Goal: Task Accomplishment & Management: Complete application form

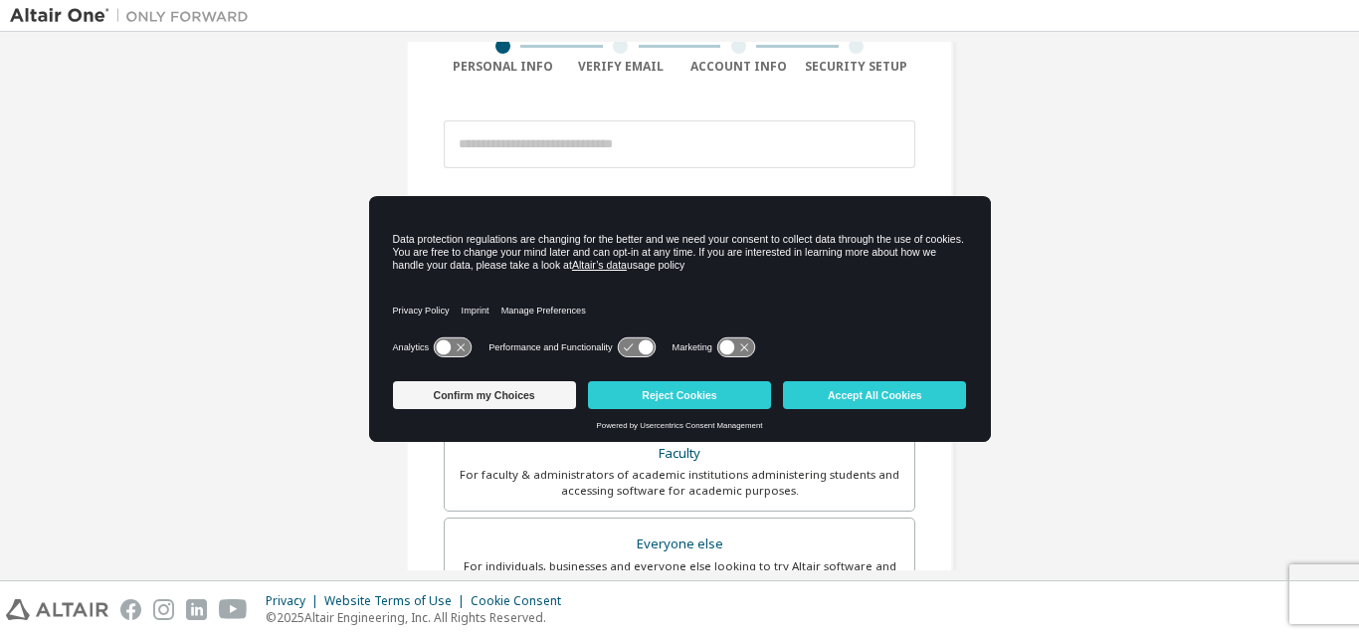
scroll to position [199, 0]
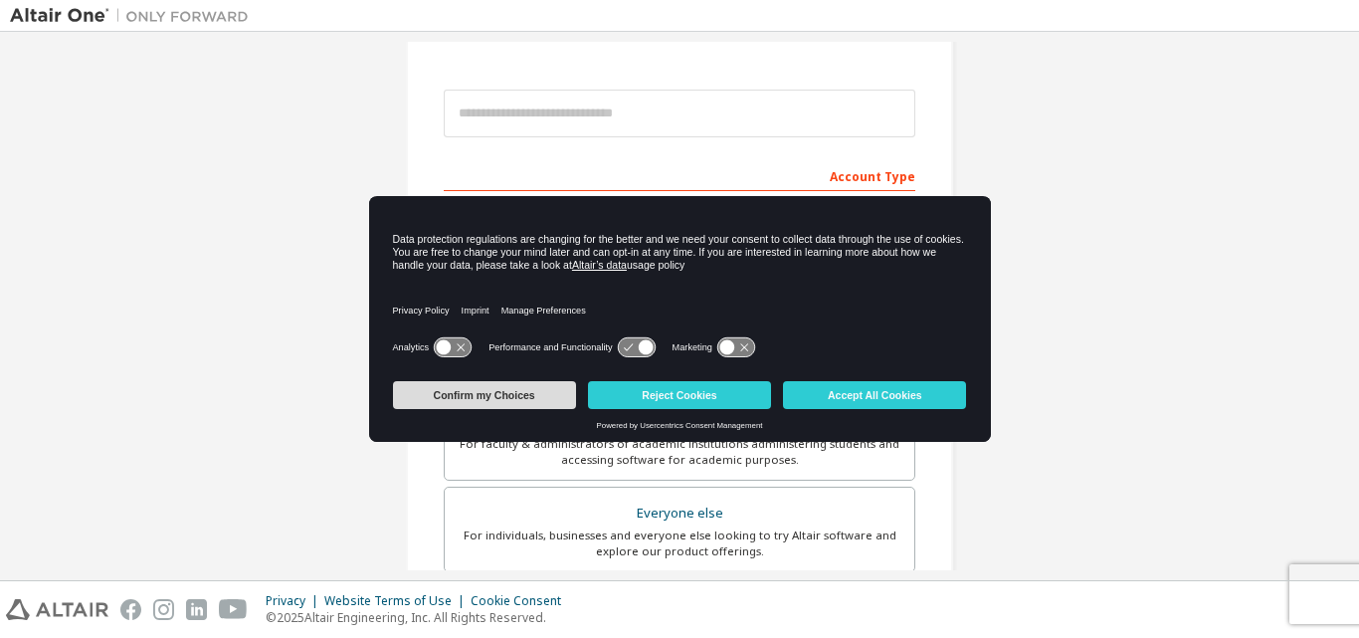
click at [431, 401] on button "Confirm my Choices" at bounding box center [484, 395] width 183 height 28
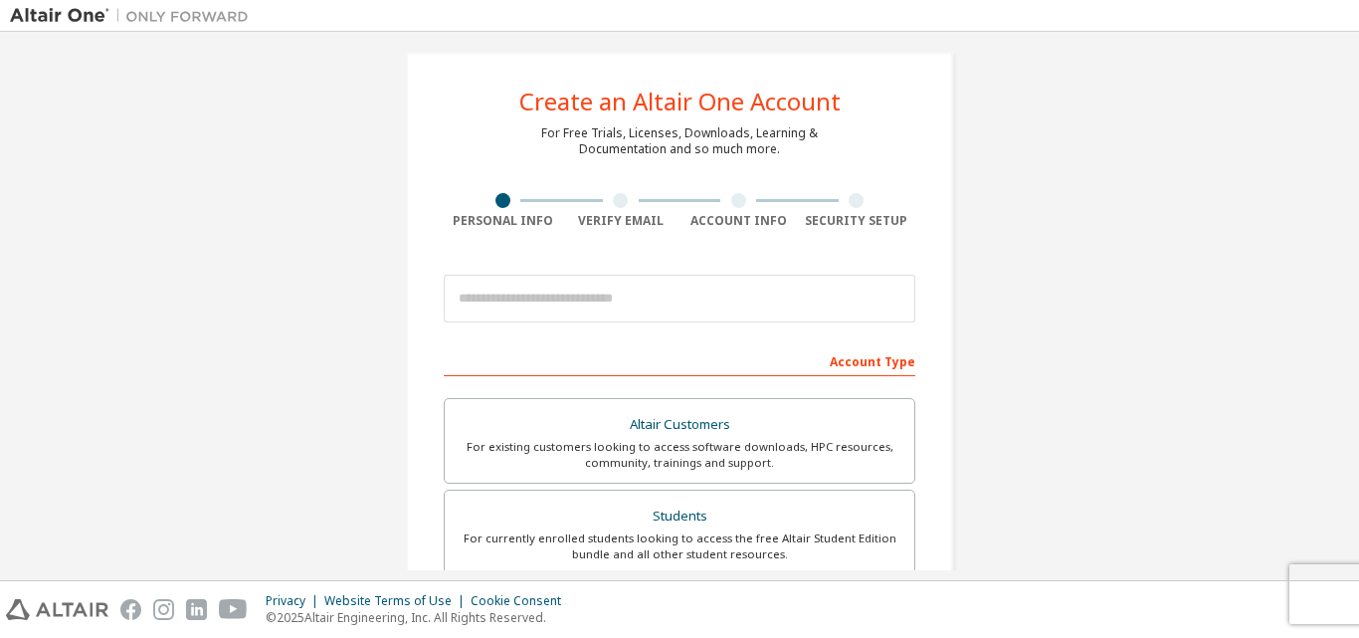
scroll to position [0, 0]
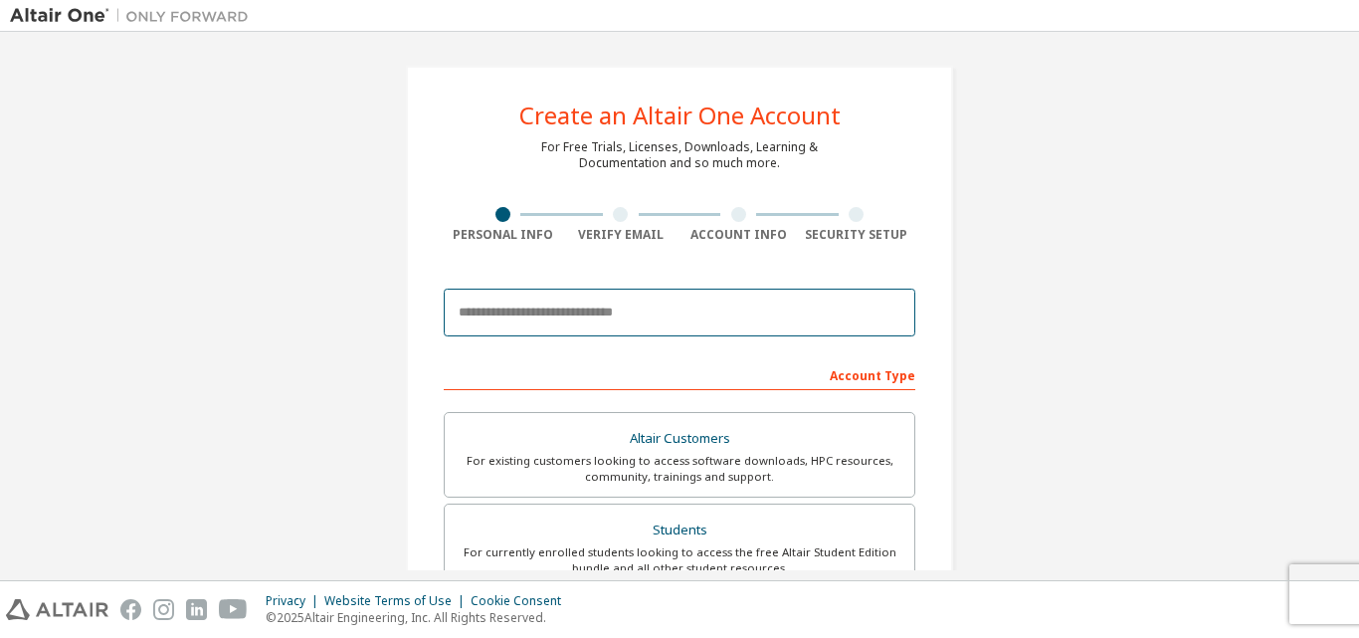
click at [578, 317] on input "email" at bounding box center [679, 312] width 471 height 48
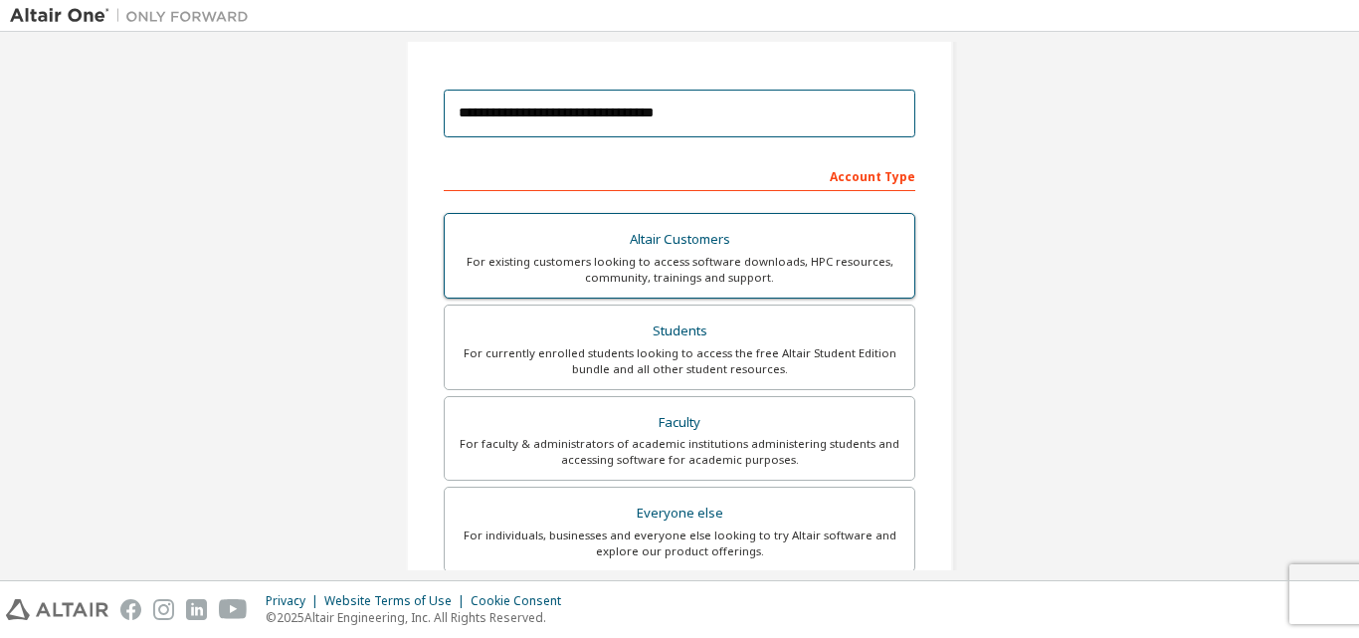
scroll to position [398, 0]
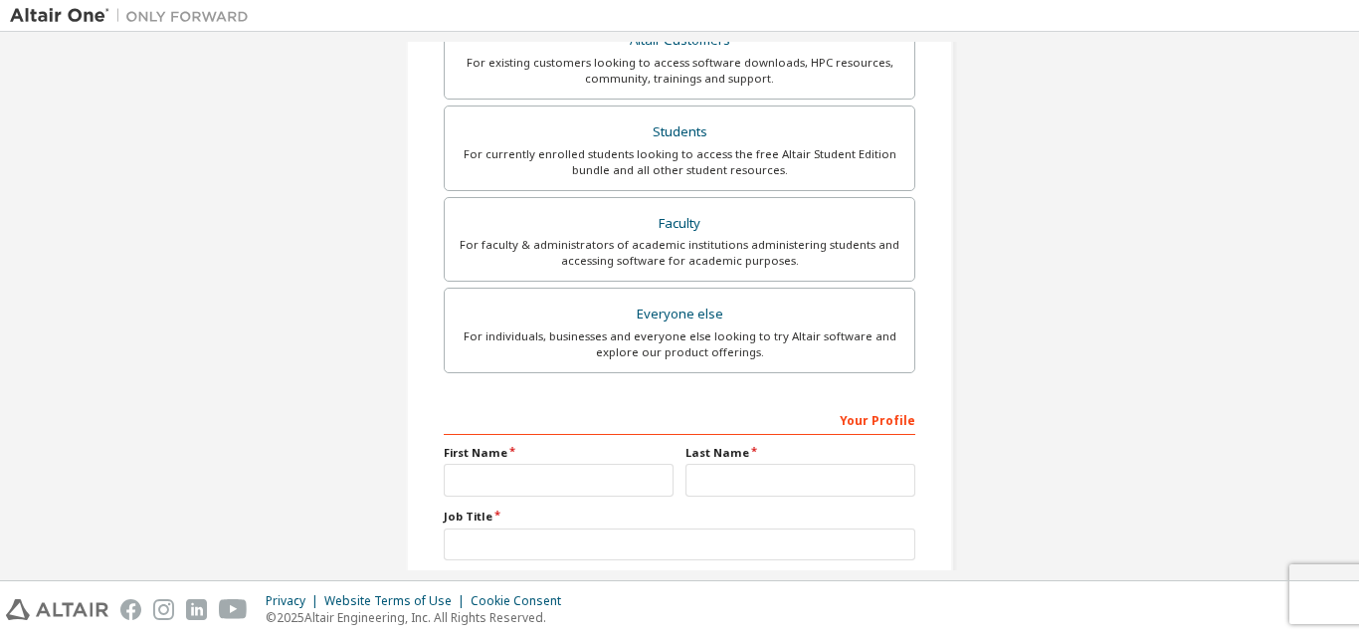
type input "**********"
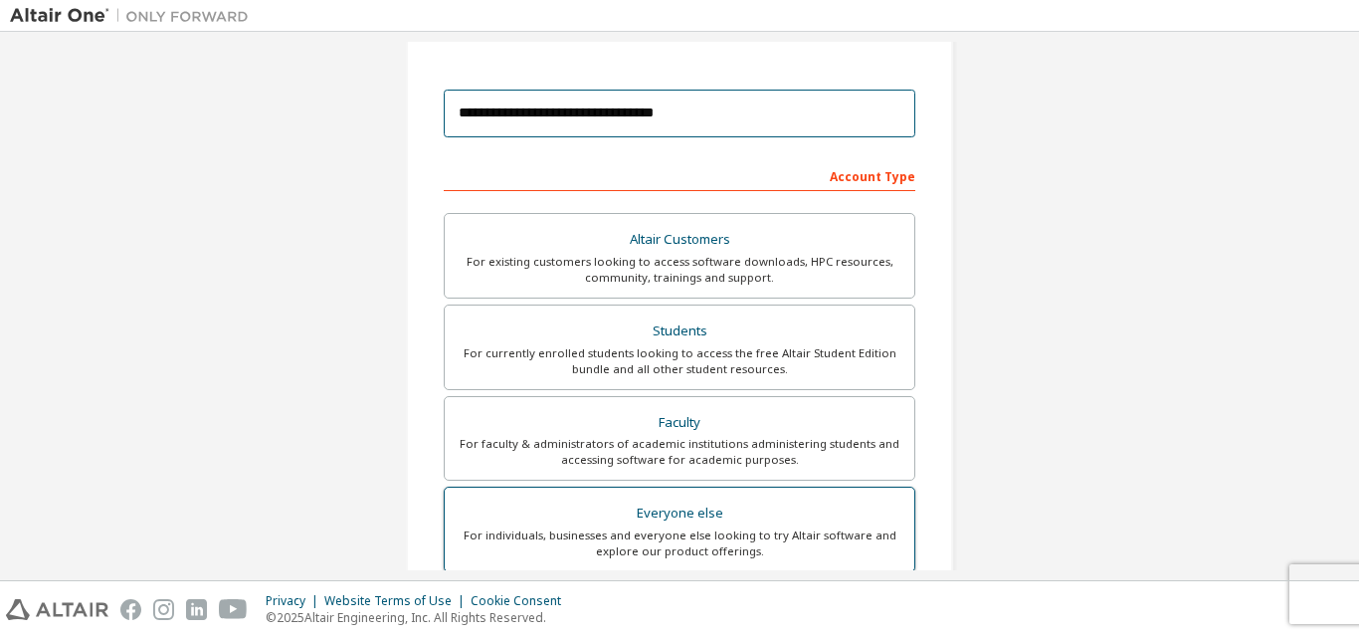
scroll to position [298, 0]
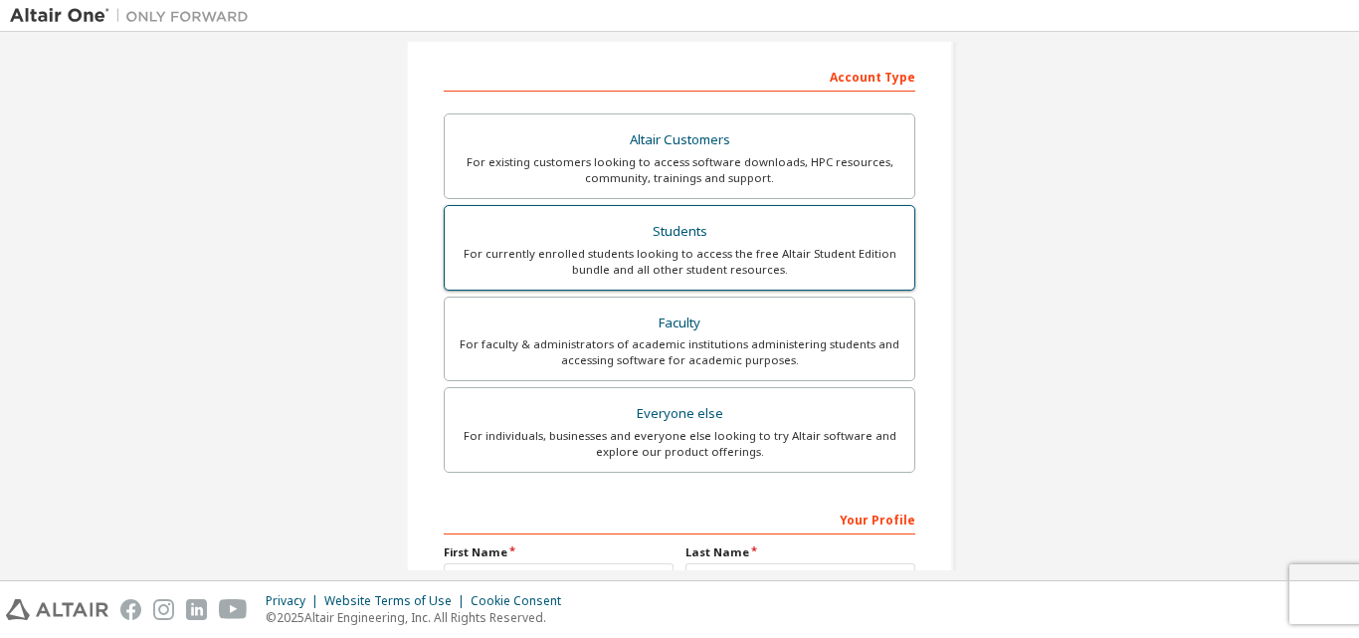
click at [693, 255] on div "For currently enrolled students looking to access the free Altair Student Editi…" at bounding box center [680, 262] width 446 height 32
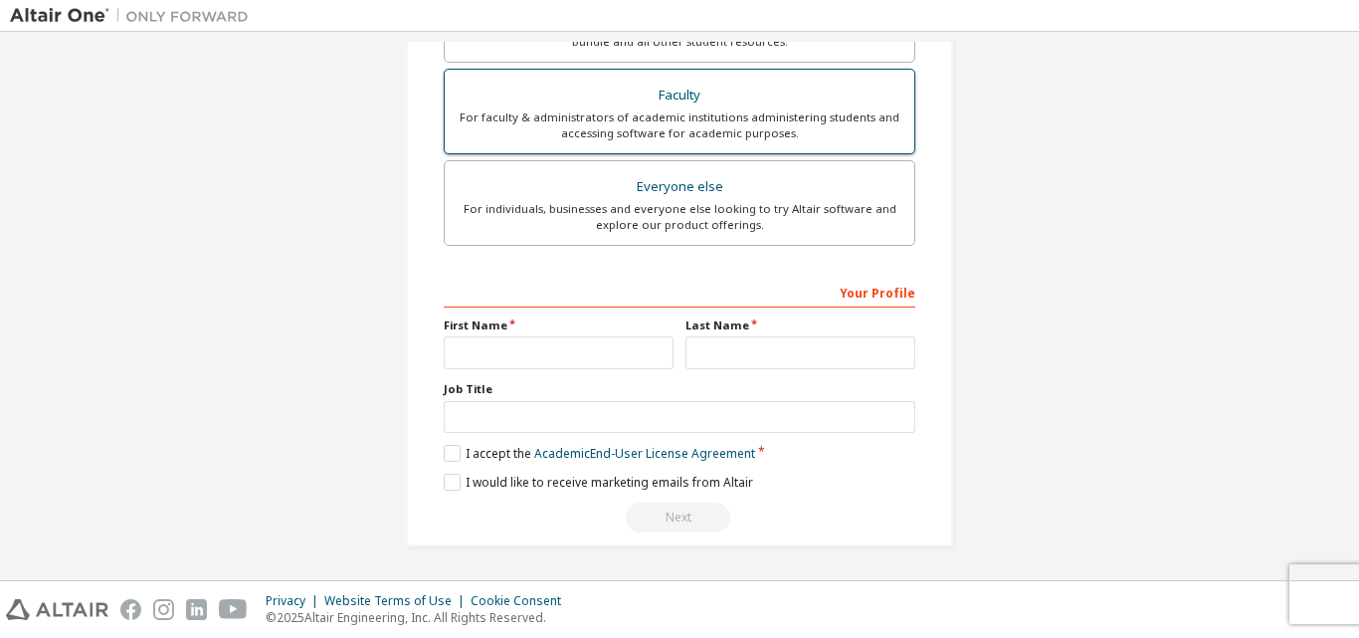
scroll to position [593, 0]
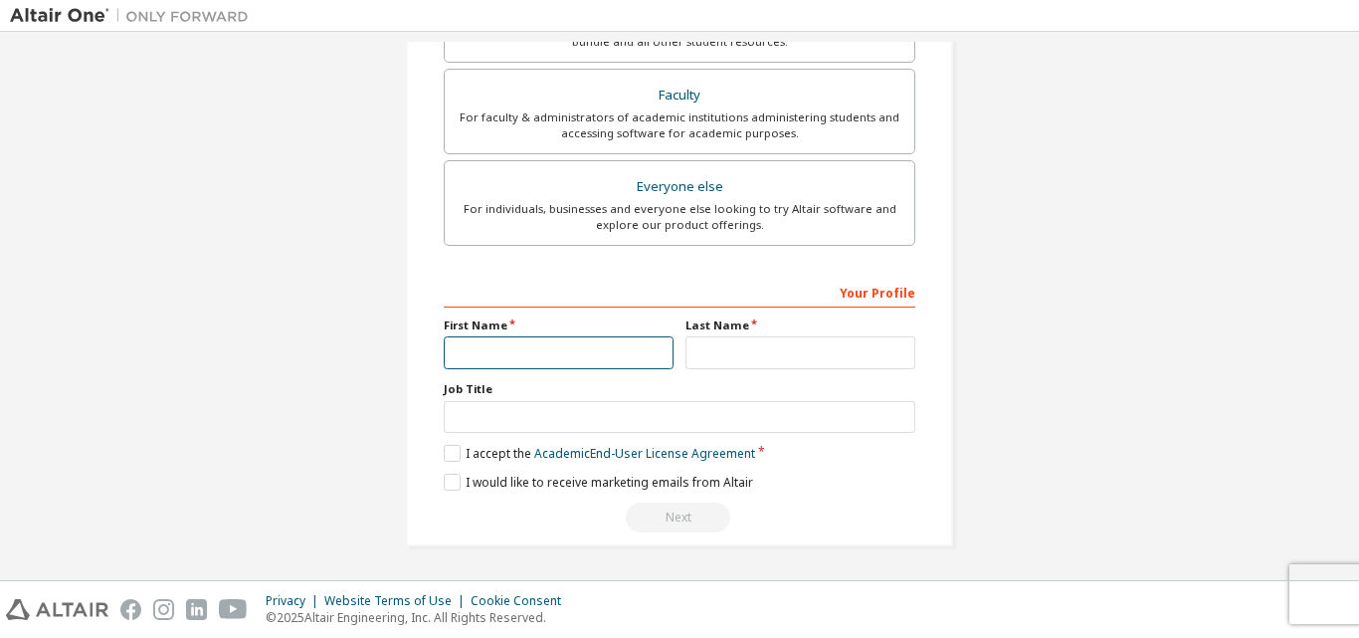
click at [498, 353] on input "text" at bounding box center [559, 352] width 230 height 33
type input "*******"
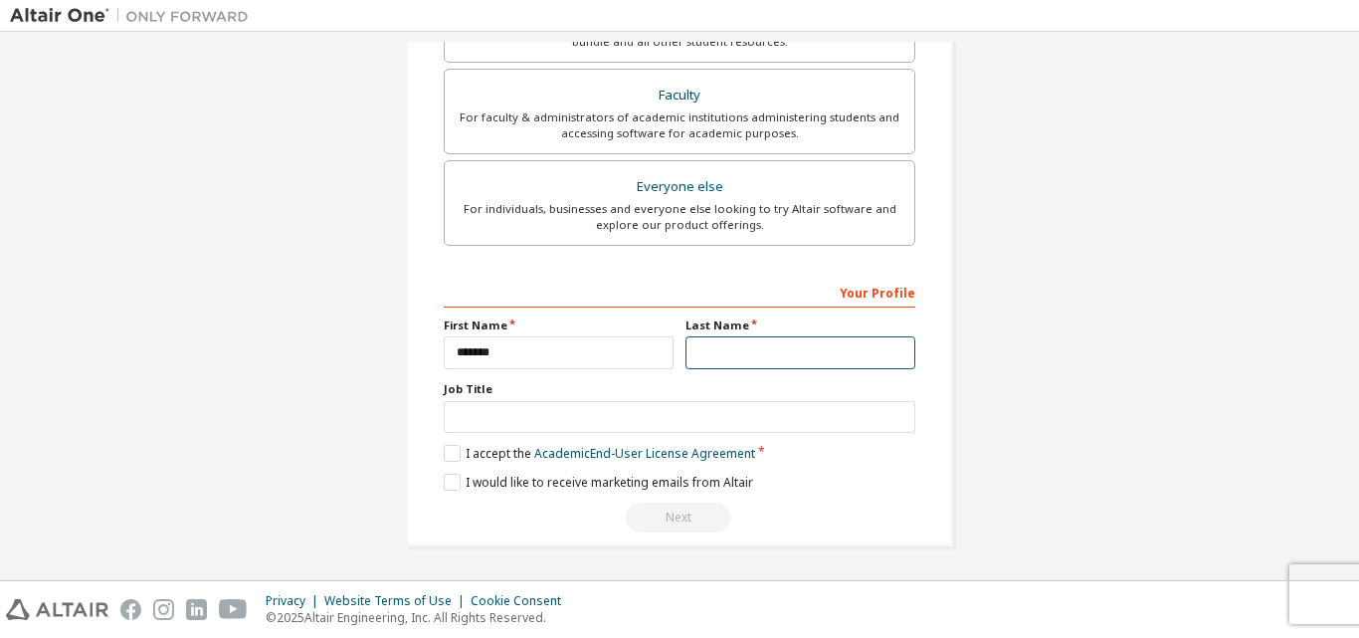
type input "*"
type input "**********"
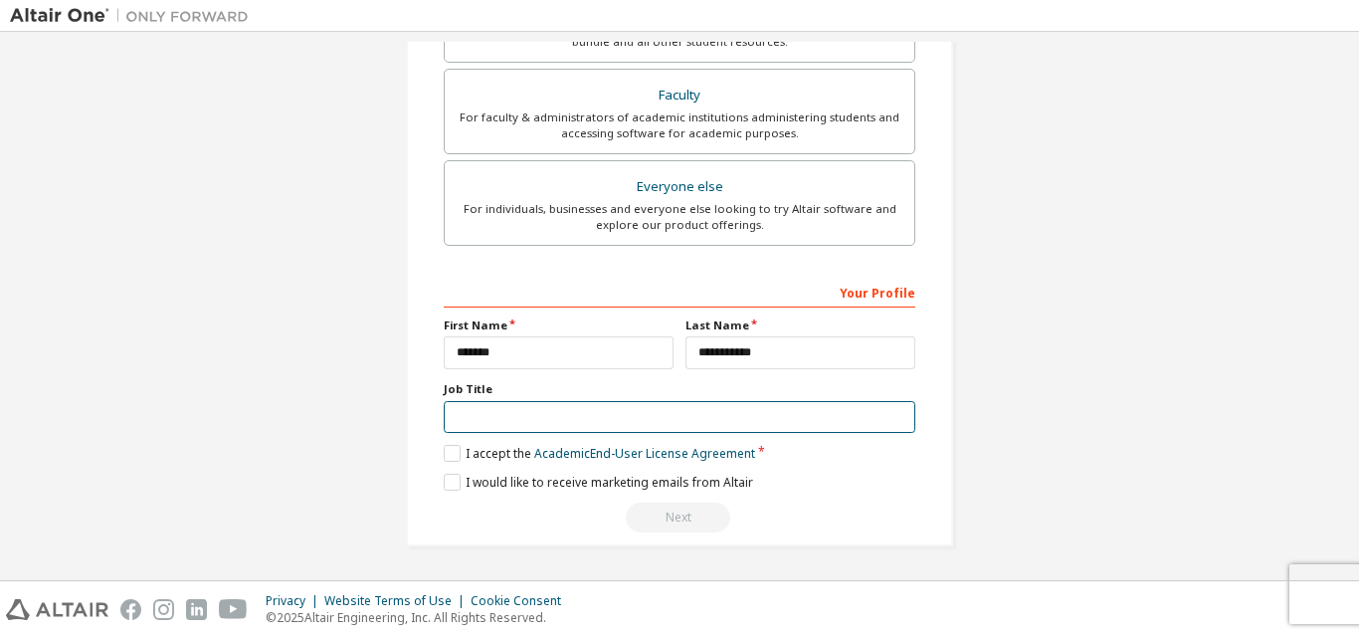
click at [468, 427] on input "text" at bounding box center [679, 417] width 471 height 33
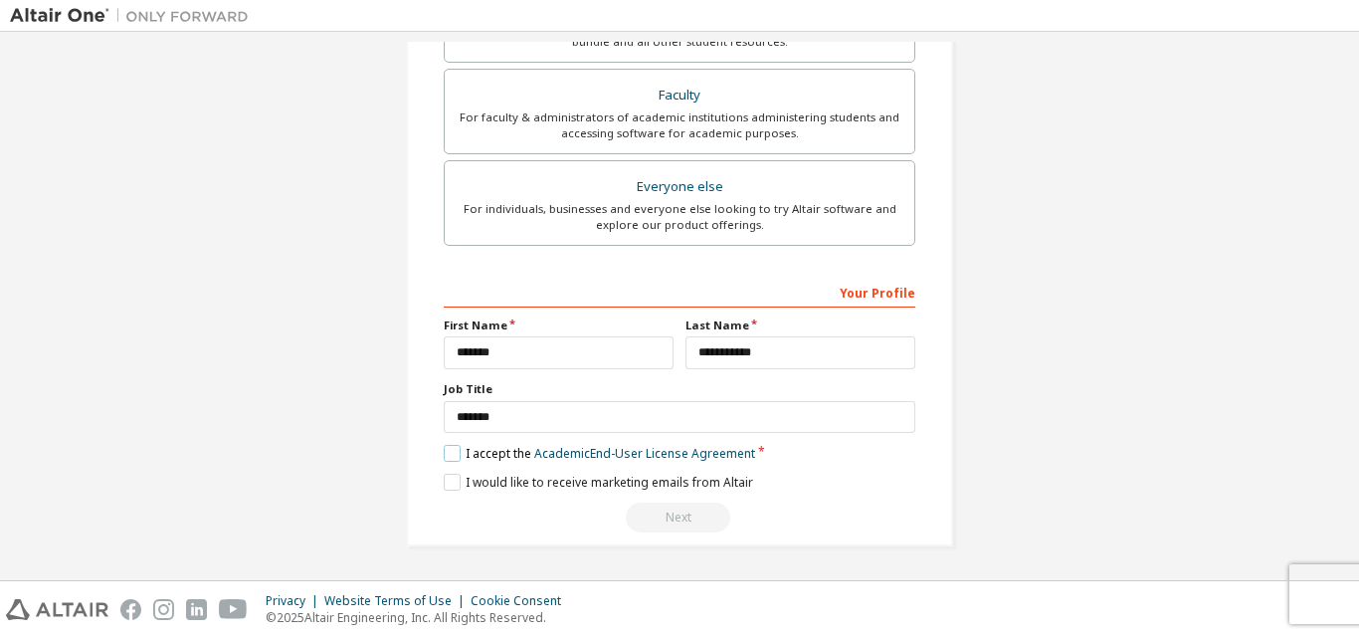
click at [447, 458] on label "I accept the Academic End-User License Agreement" at bounding box center [599, 453] width 311 height 17
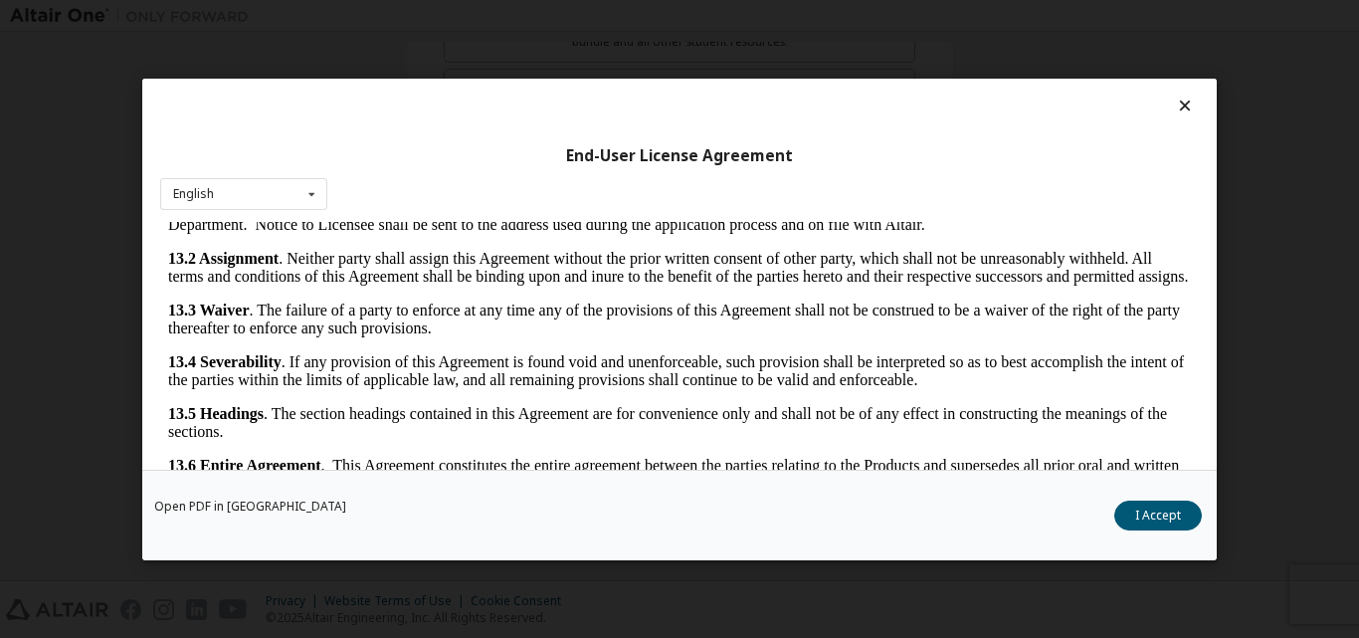
scroll to position [3300, 0]
click at [1152, 504] on button "I Accept" at bounding box center [1158, 514] width 88 height 30
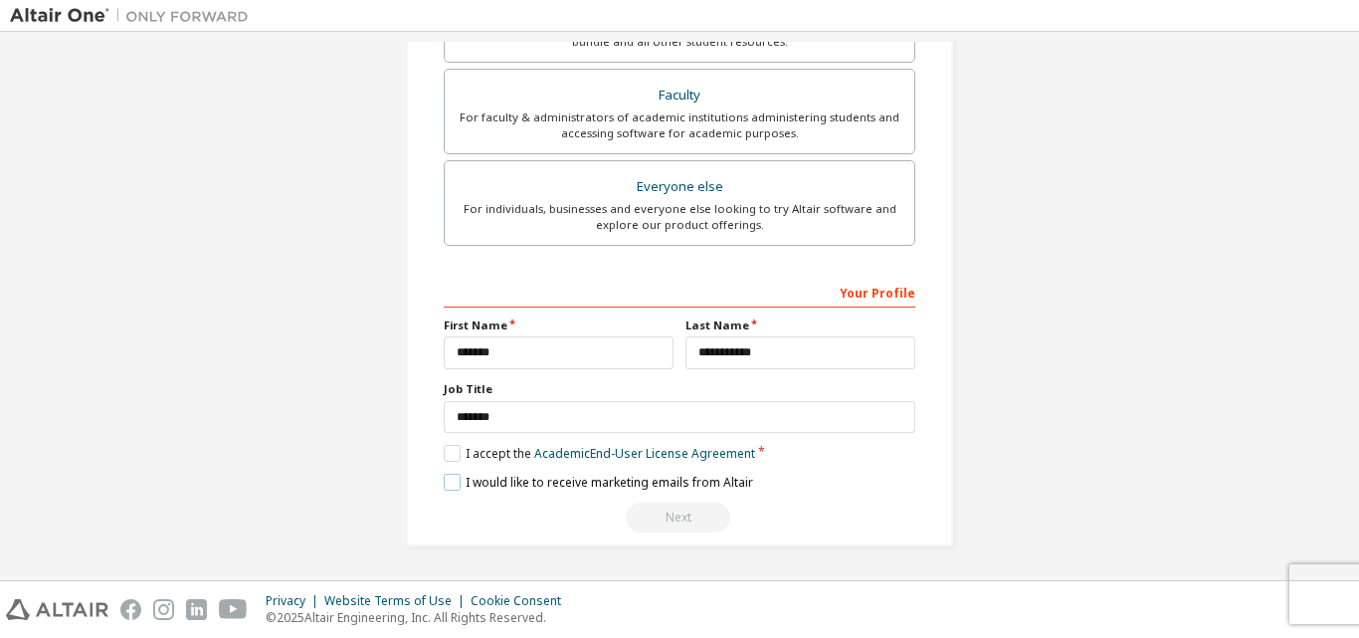
click at [453, 478] on label "I would like to receive marketing emails from Altair" at bounding box center [598, 481] width 309 height 17
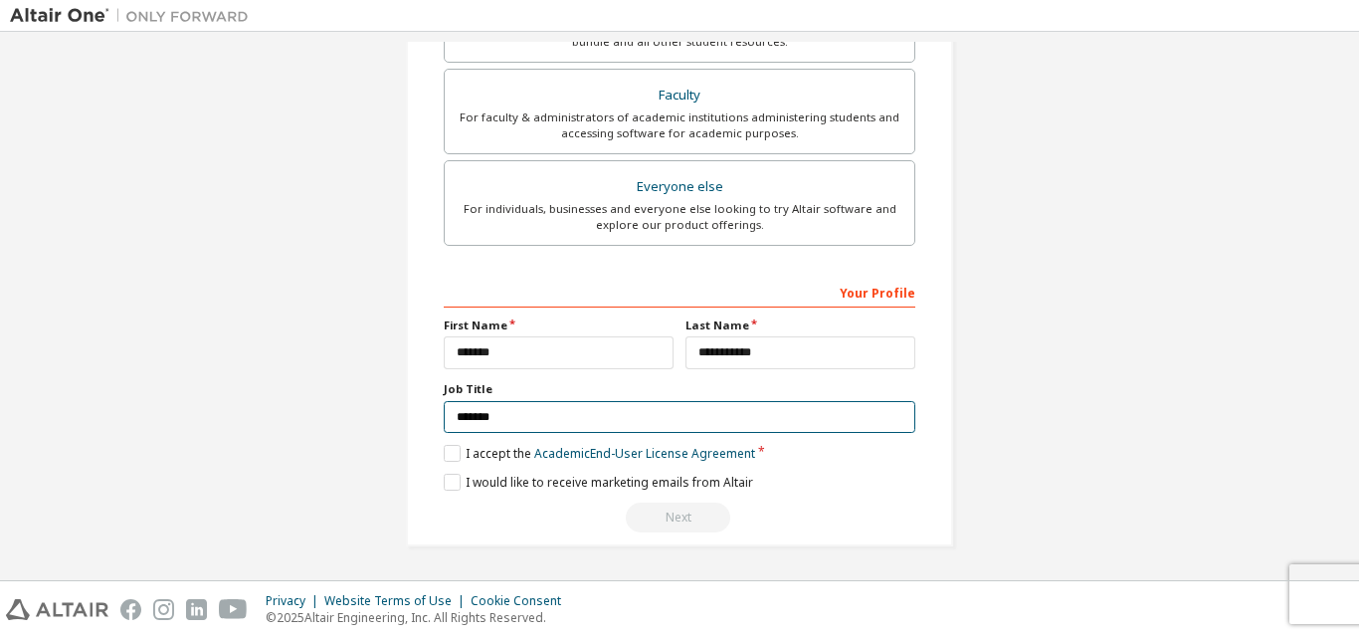
click at [455, 422] on input "*******" at bounding box center [679, 417] width 471 height 33
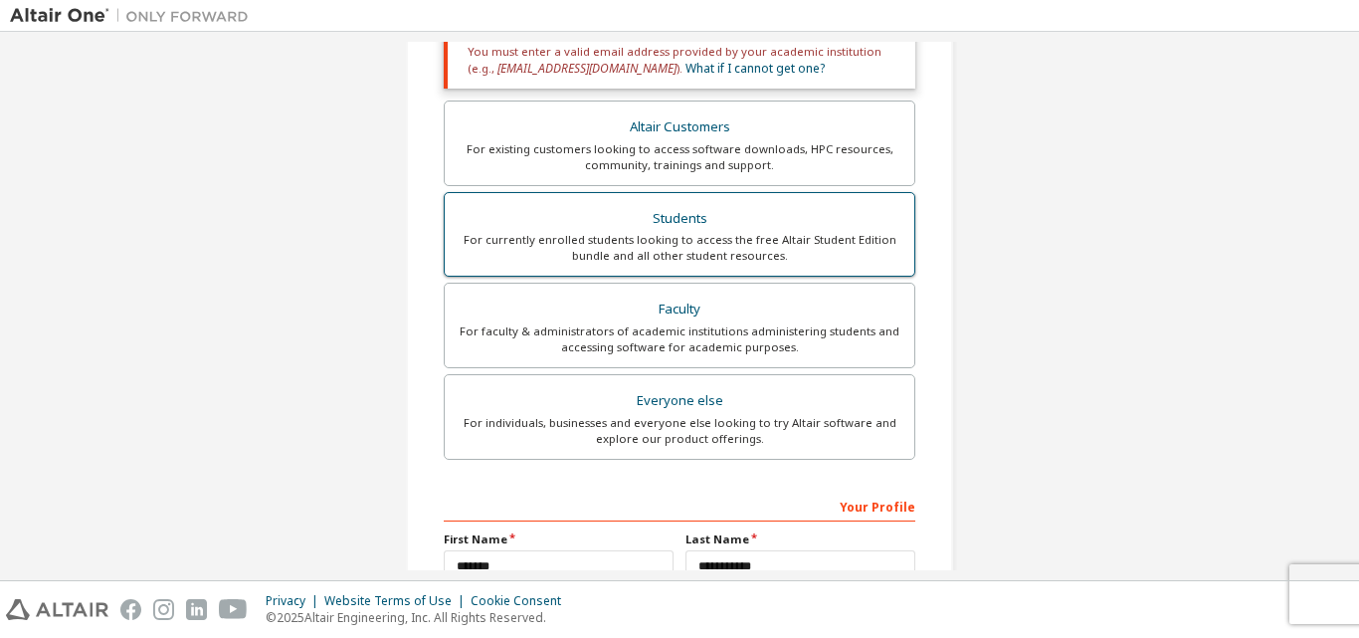
scroll to position [394, 0]
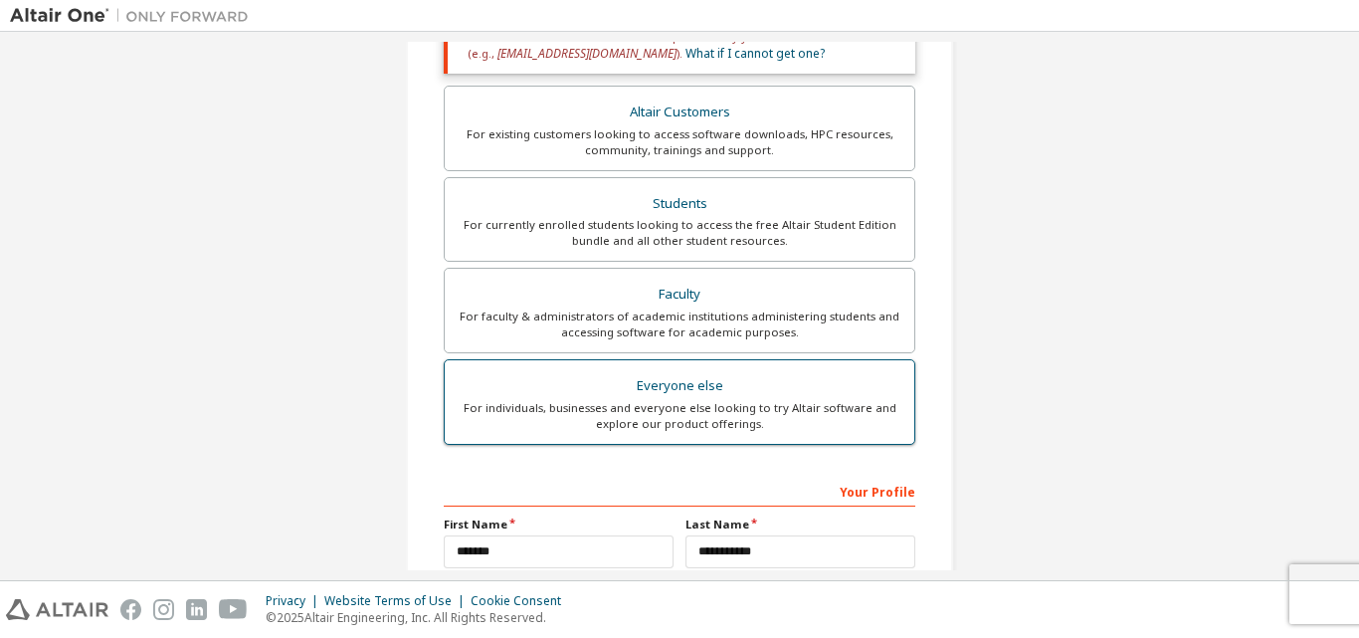
type input "*******"
click at [757, 422] on div "For individuals, businesses and everyone else looking to try Altair software an…" at bounding box center [680, 416] width 446 height 32
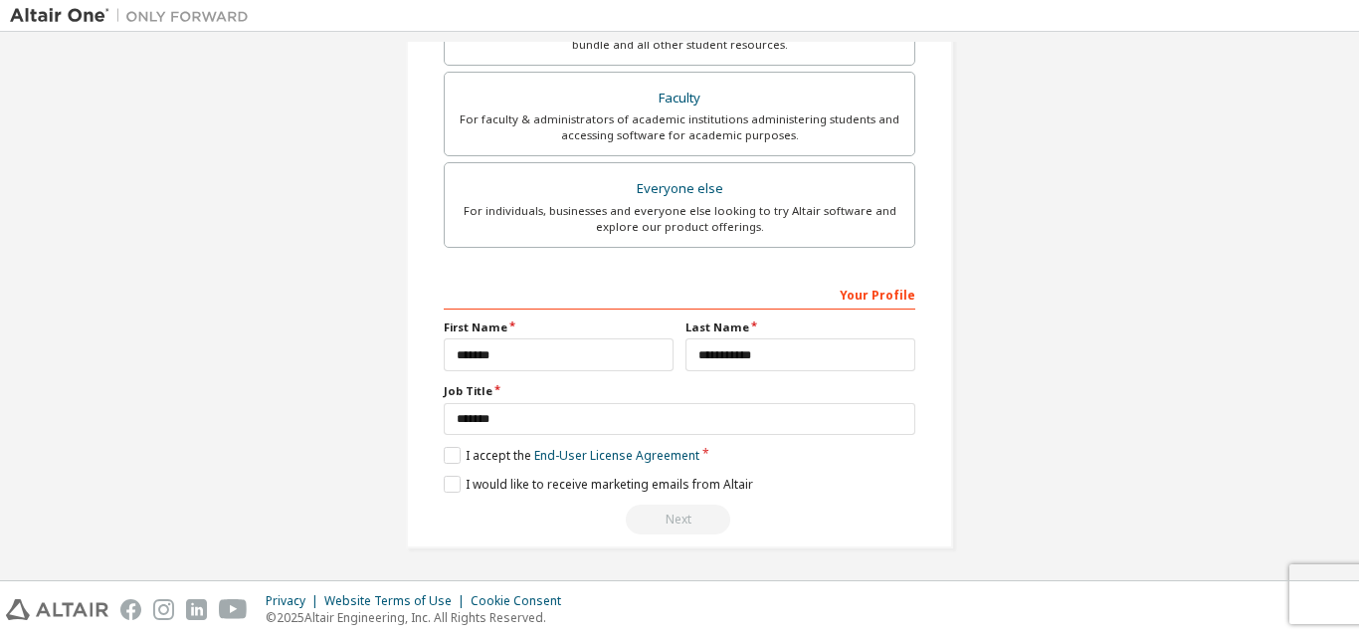
scroll to position [525, 0]
click at [447, 455] on label "I accept the End-User License Agreement" at bounding box center [572, 453] width 256 height 17
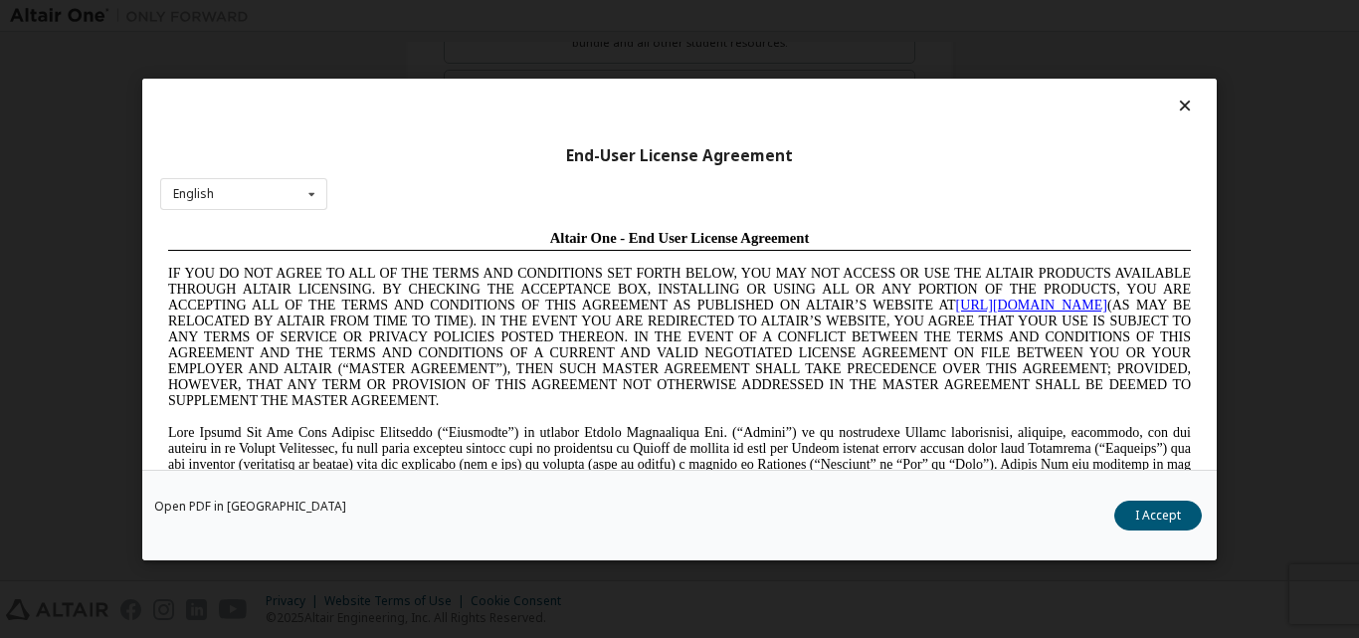
scroll to position [0, 0]
click at [1150, 511] on button "I Accept" at bounding box center [1158, 514] width 88 height 30
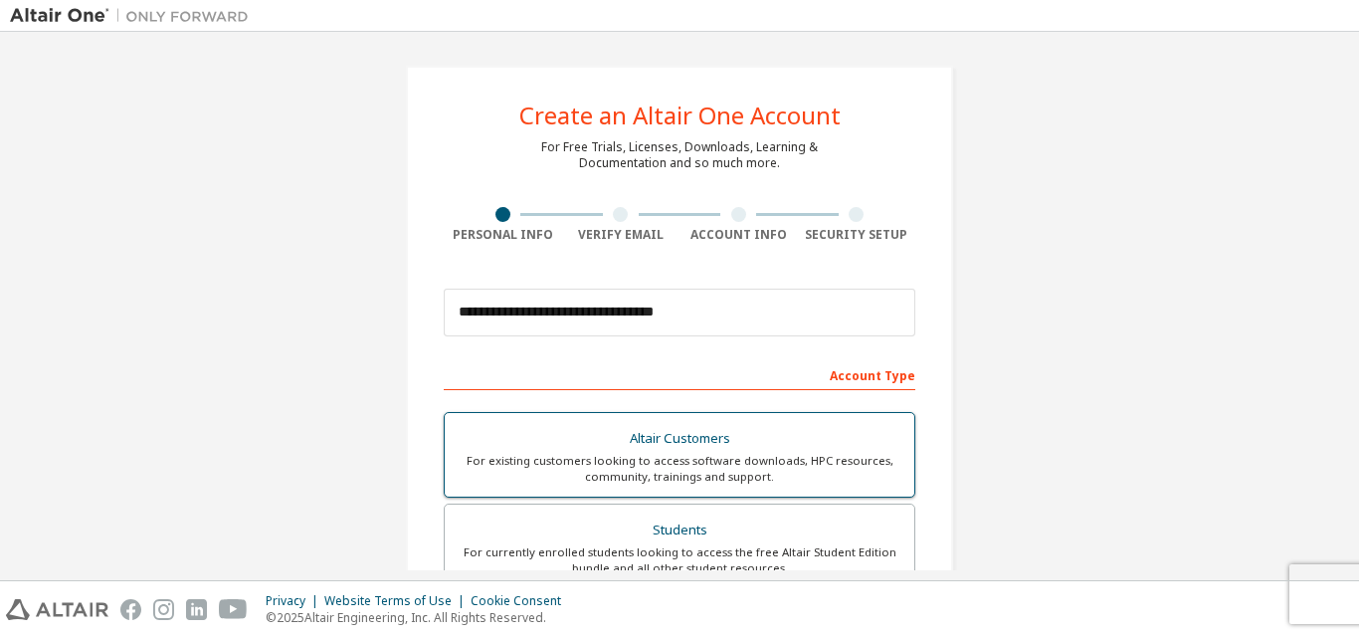
scroll to position [199, 0]
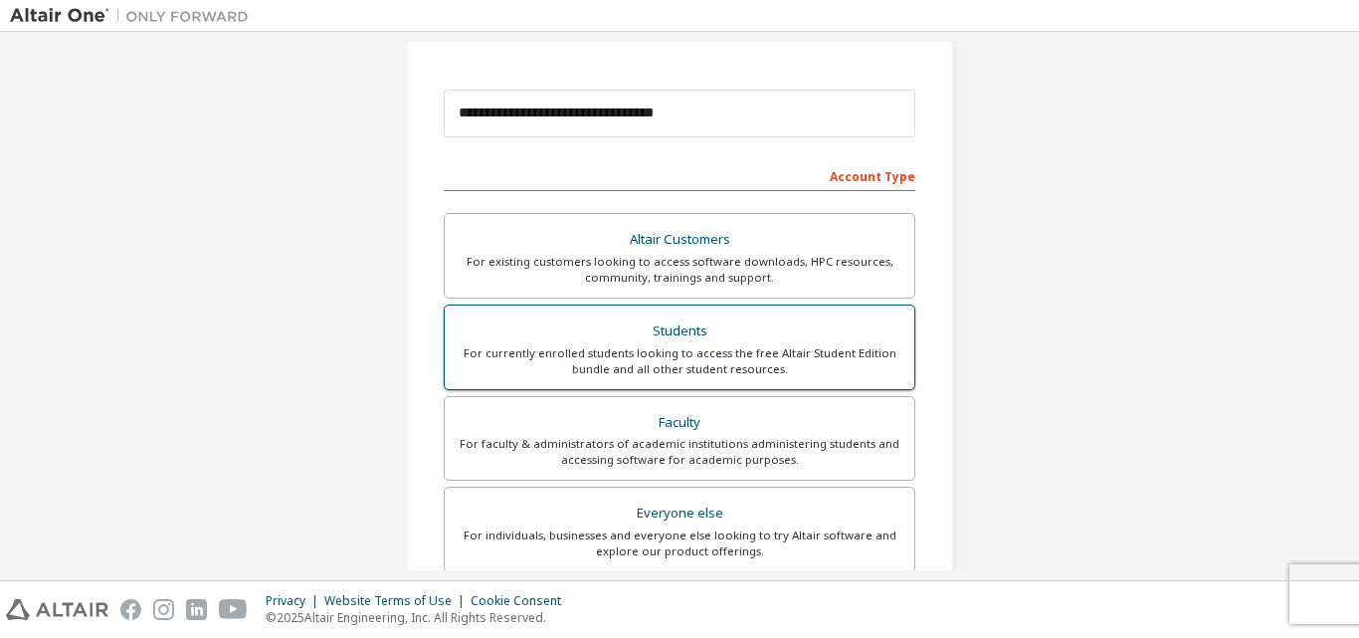
click at [686, 347] on div "For currently enrolled students looking to access the free Altair Student Editi…" at bounding box center [680, 361] width 446 height 32
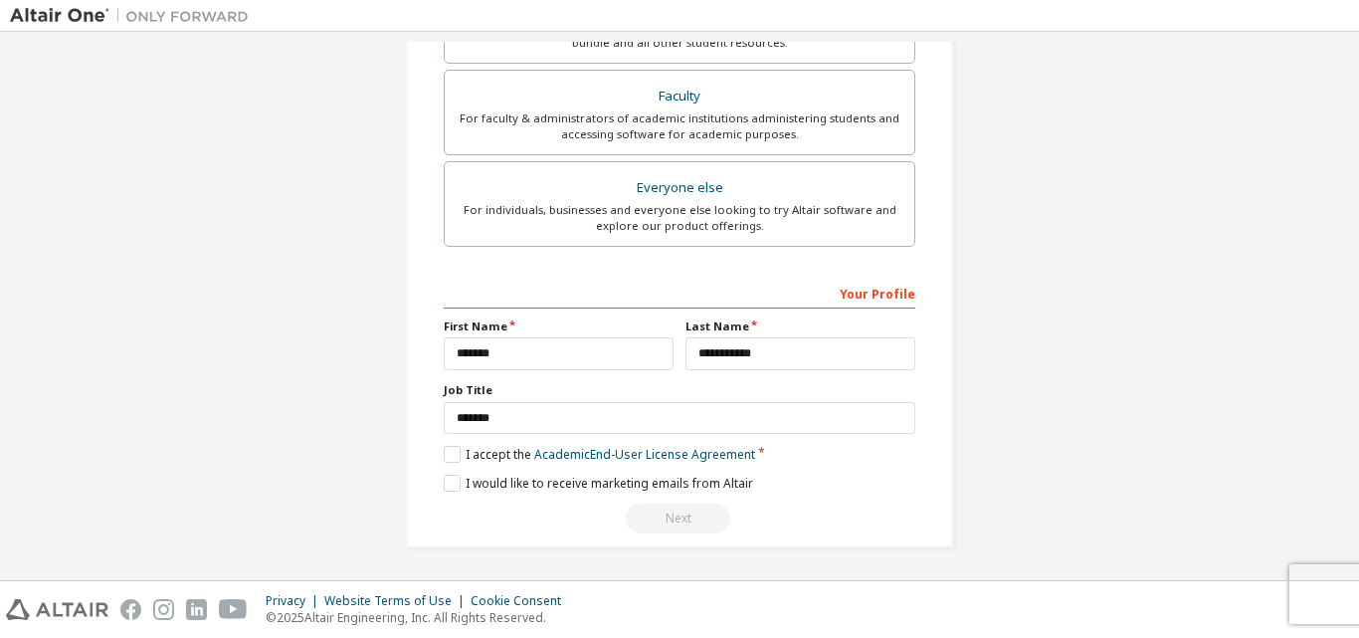
scroll to position [593, 0]
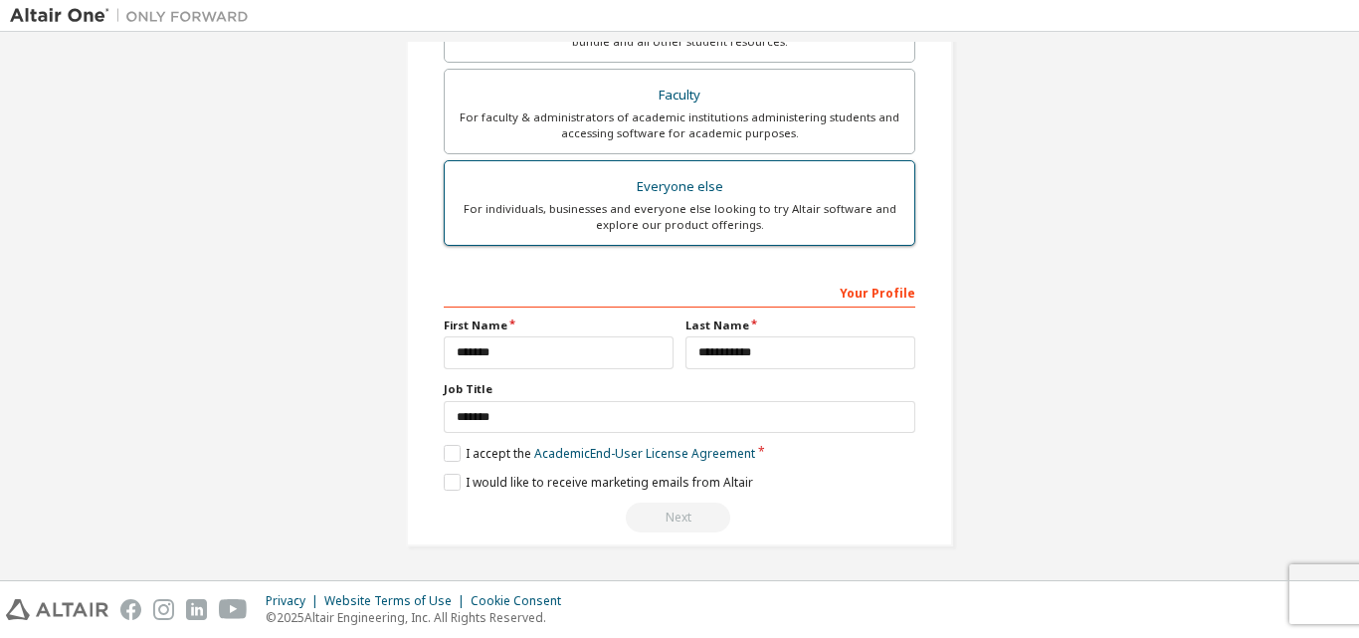
click at [723, 203] on div "For individuals, businesses and everyone else looking to try Altair software an…" at bounding box center [680, 217] width 446 height 32
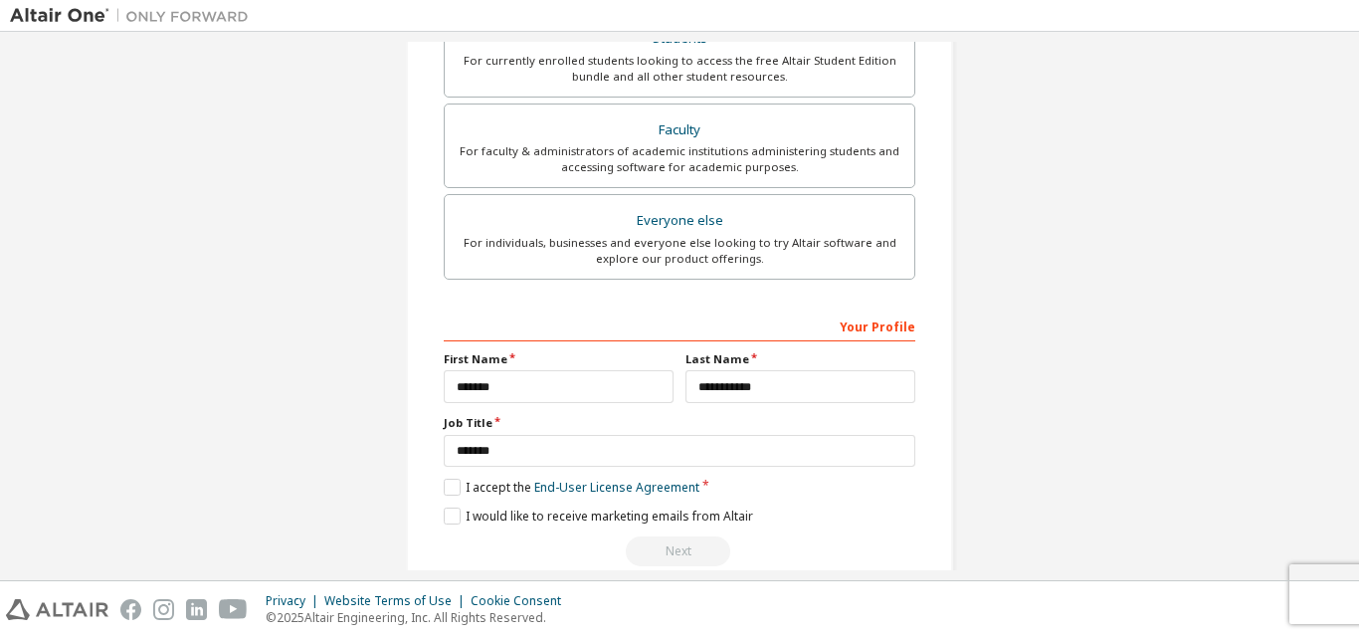
scroll to position [525, 0]
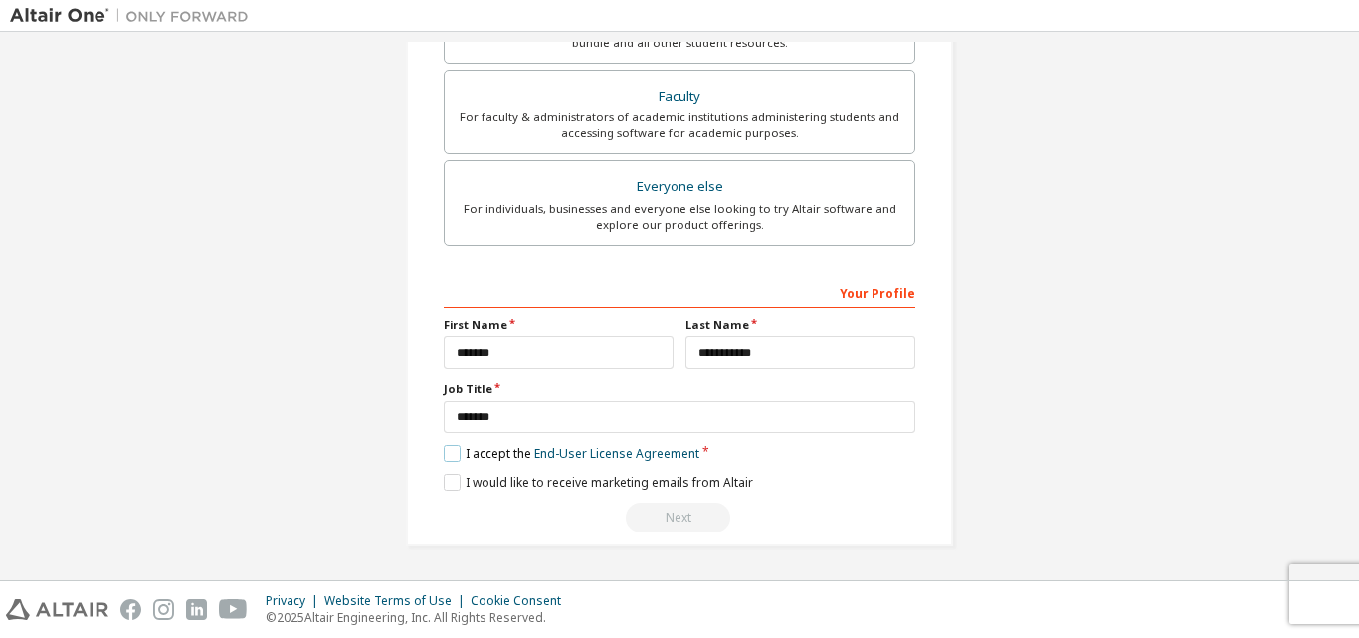
click at [447, 452] on label "I accept the End-User License Agreement" at bounding box center [572, 453] width 256 height 17
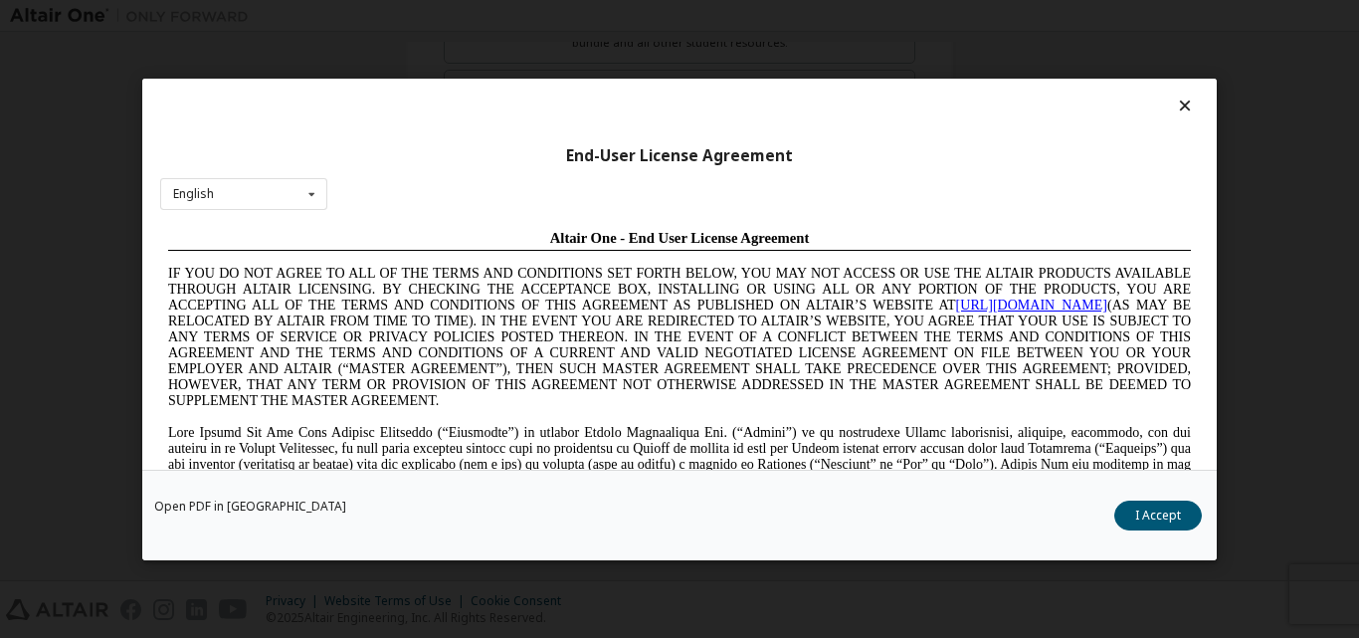
scroll to position [0, 0]
click at [1164, 519] on button "I Accept" at bounding box center [1158, 514] width 88 height 30
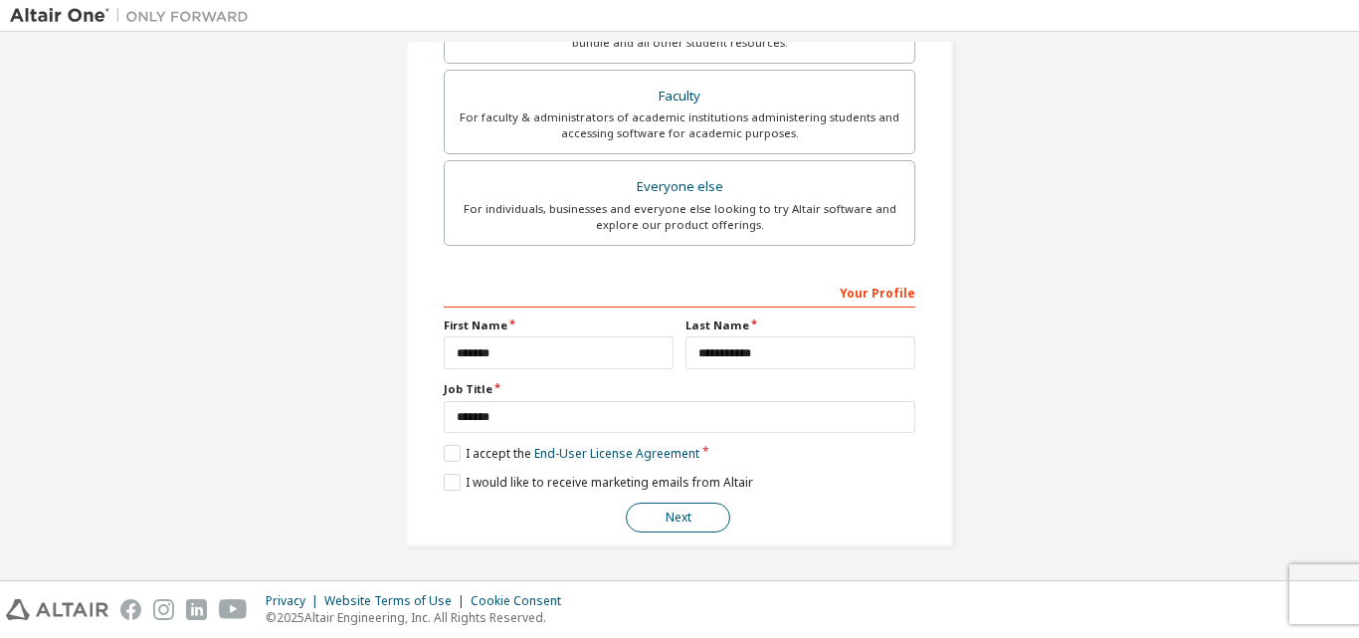
click at [705, 520] on button "Next" at bounding box center [678, 517] width 104 height 30
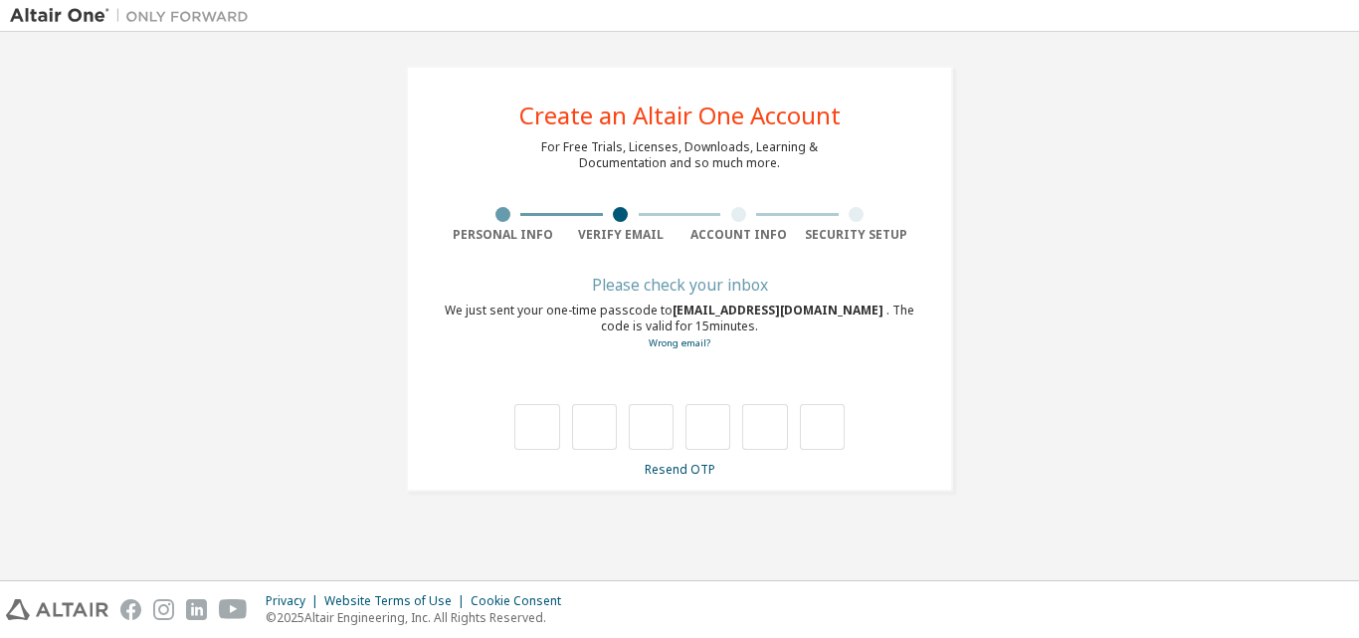
type input "*"
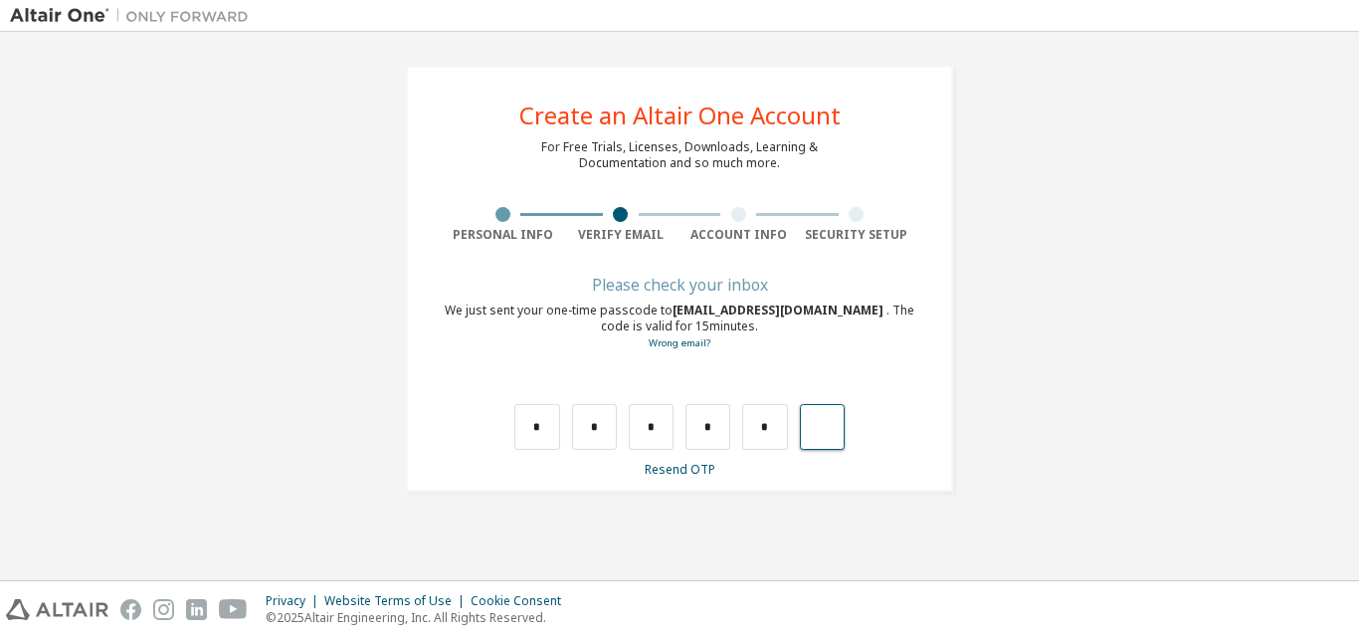
type input "*"
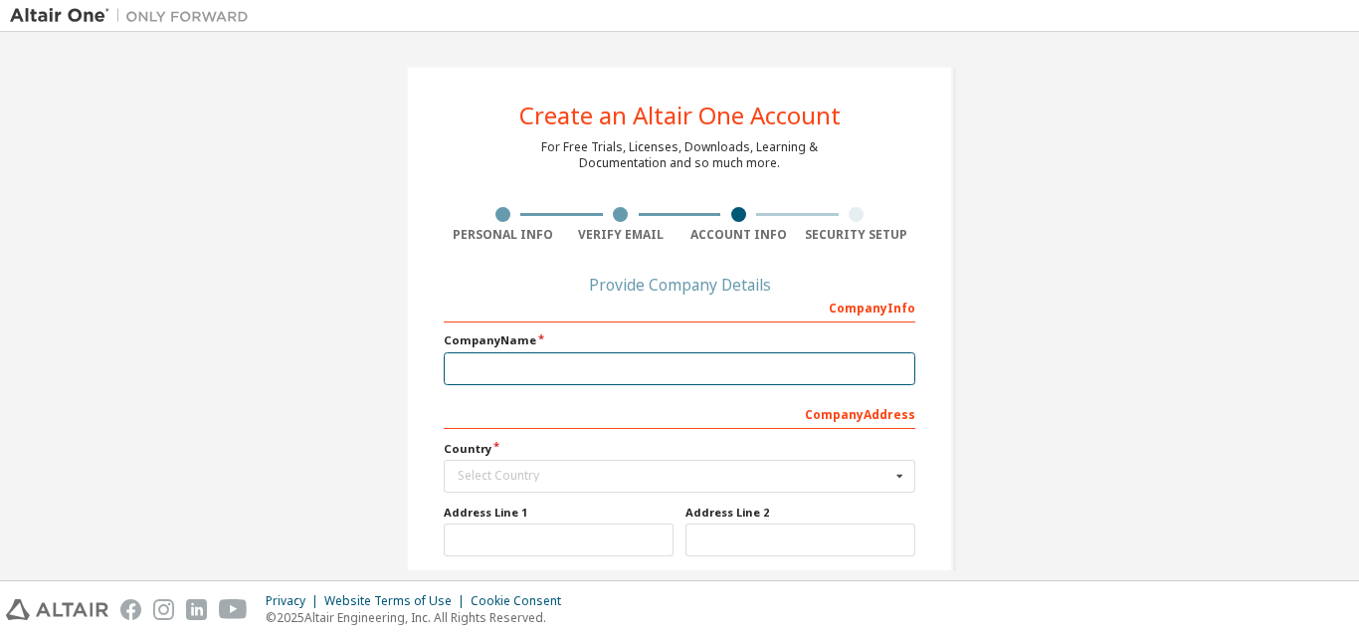
click at [540, 364] on input "text" at bounding box center [679, 368] width 471 height 33
type input "**********"
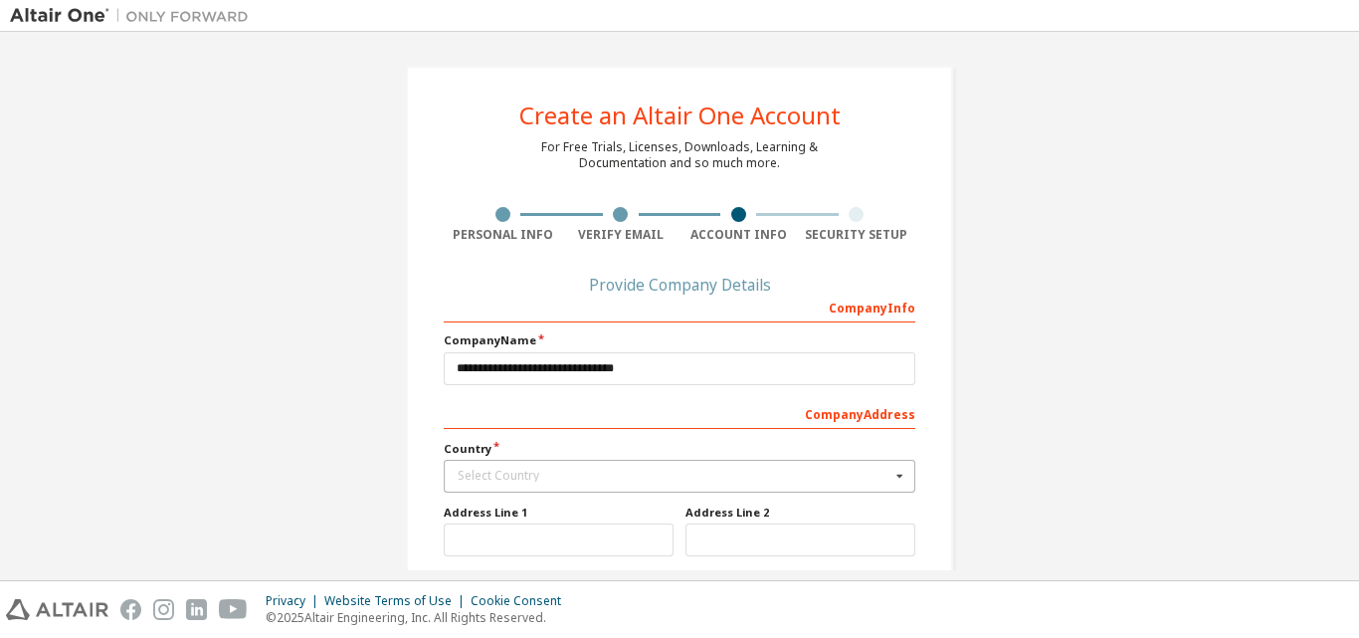
click at [533, 474] on div "Select Country" at bounding box center [674, 475] width 433 height 12
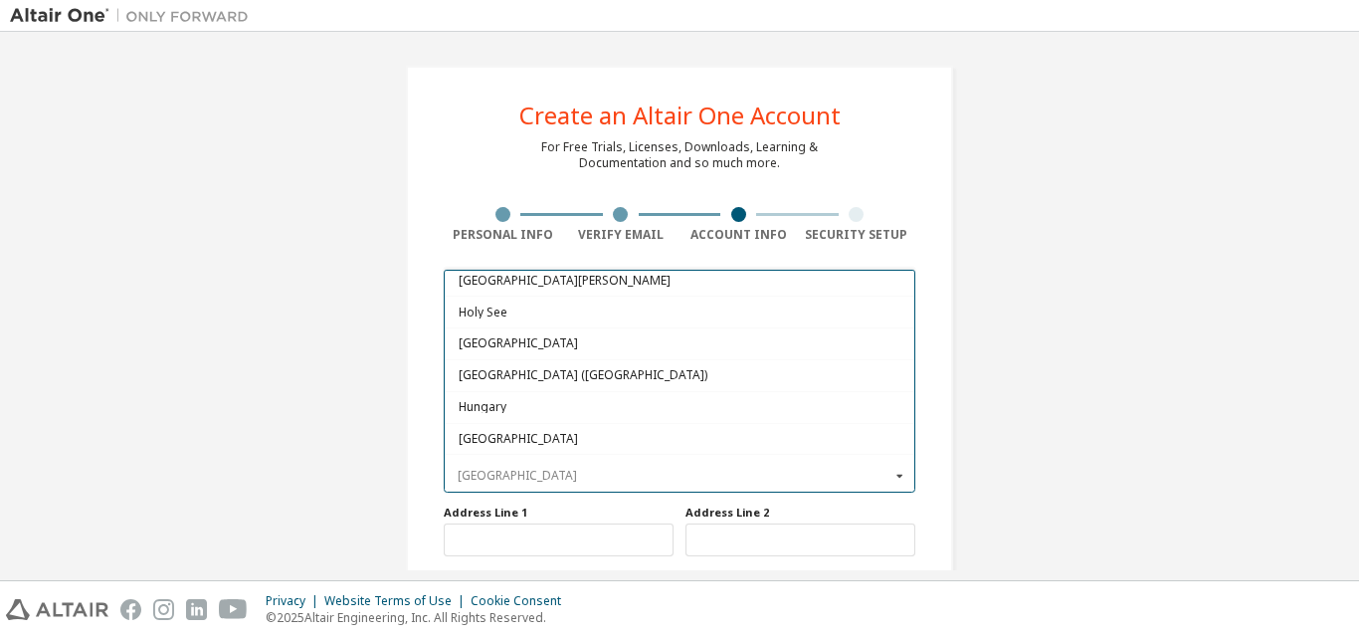
scroll to position [3084, 0]
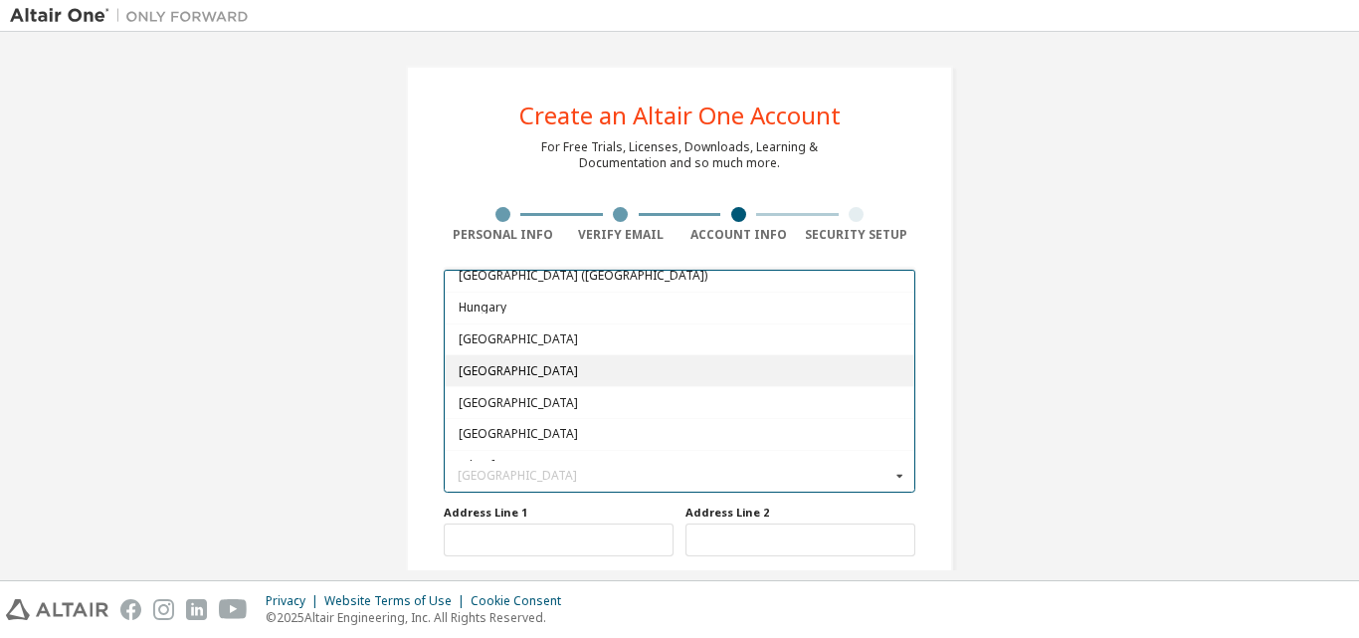
click at [479, 370] on span "[GEOGRAPHIC_DATA]" at bounding box center [680, 370] width 443 height 12
type input "***"
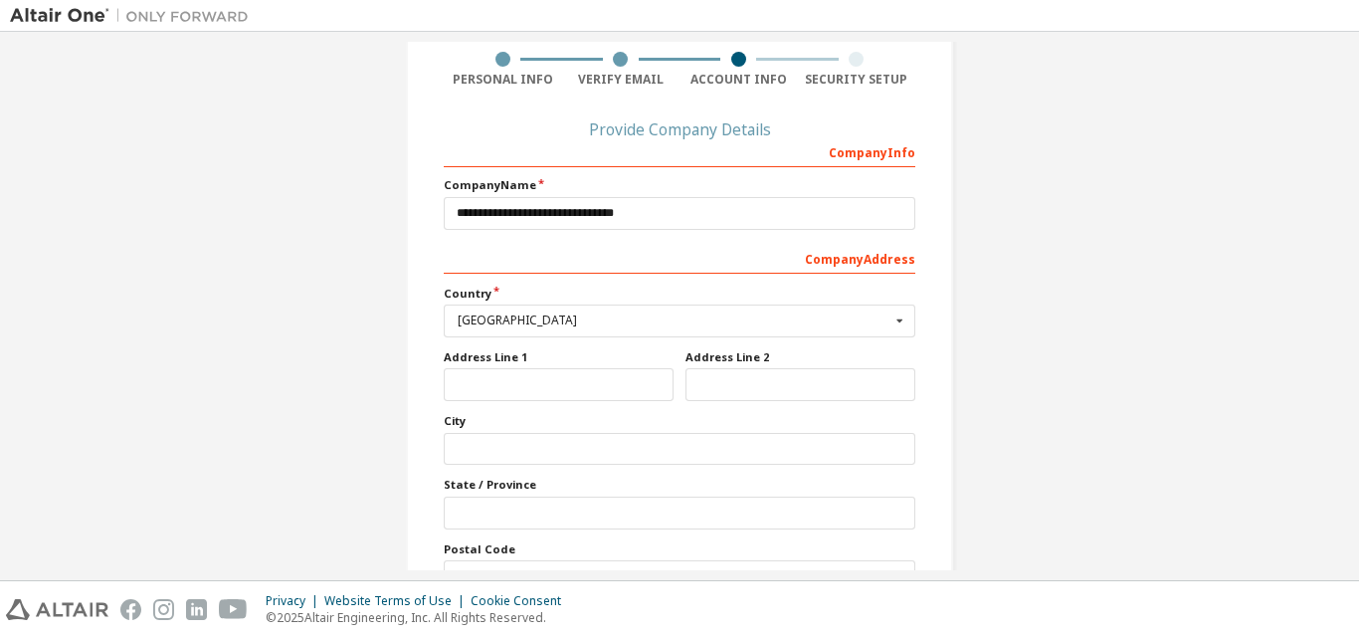
scroll to position [272, 0]
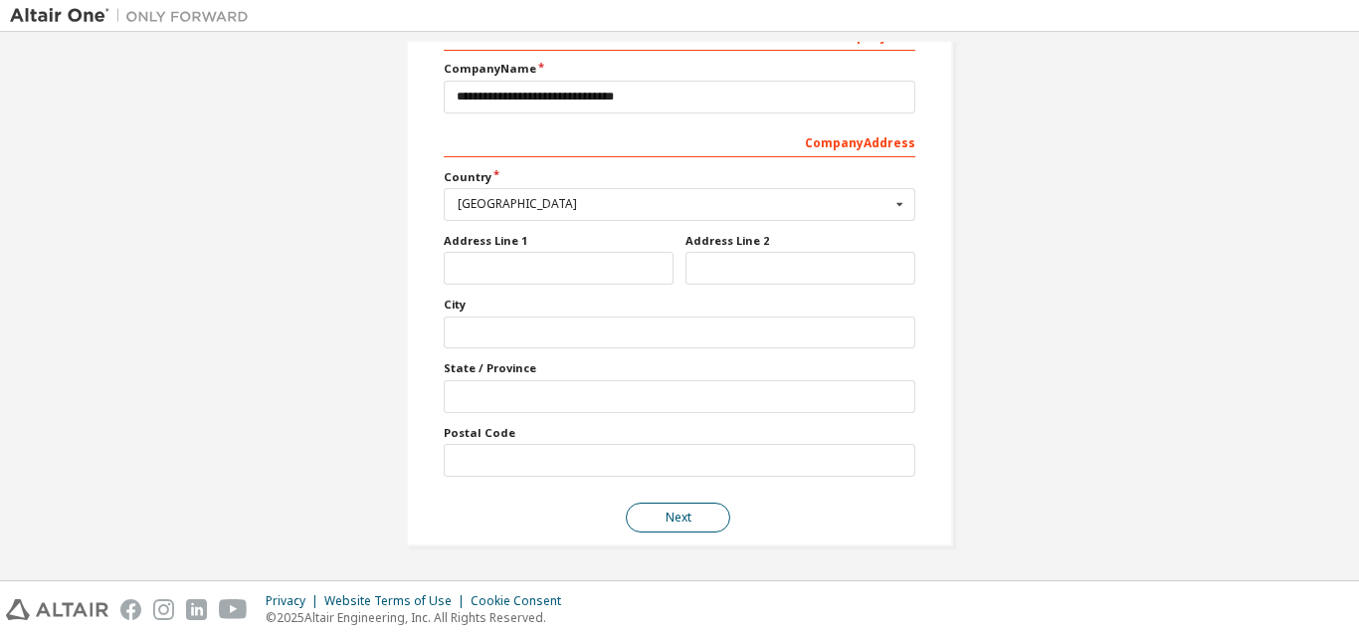
click at [650, 516] on button "Next" at bounding box center [678, 517] width 104 height 30
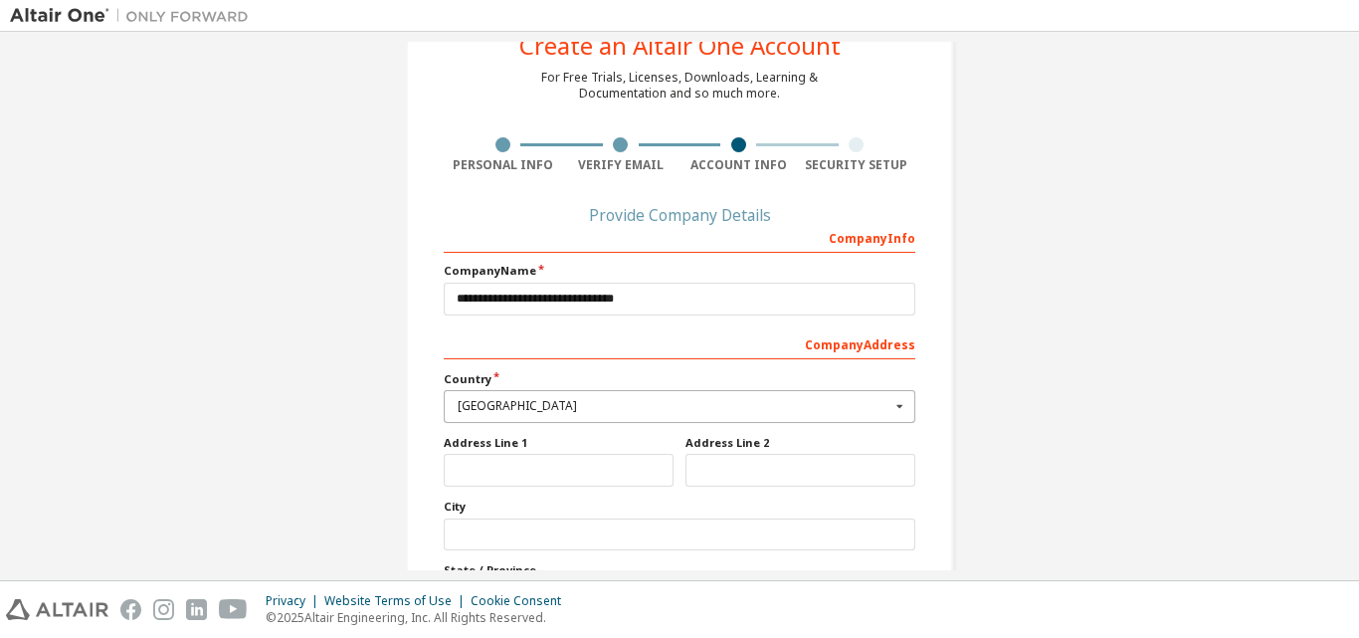
scroll to position [99, 0]
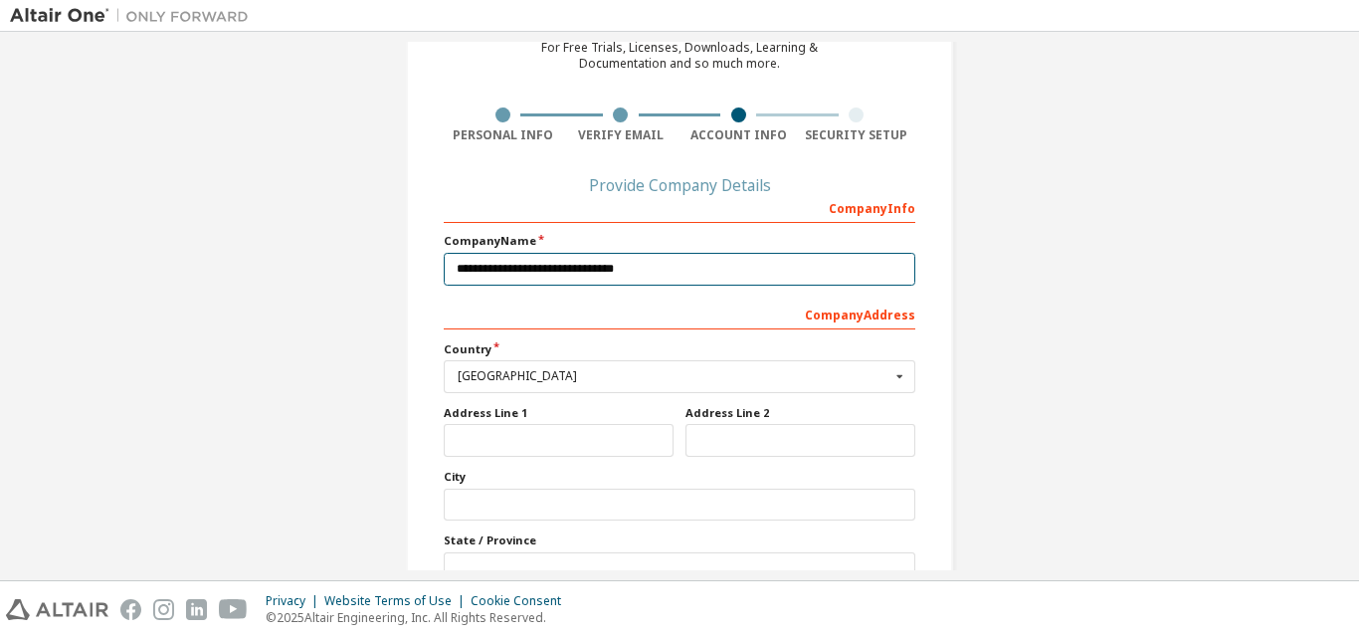
click at [482, 270] on input "**********" at bounding box center [679, 269] width 471 height 33
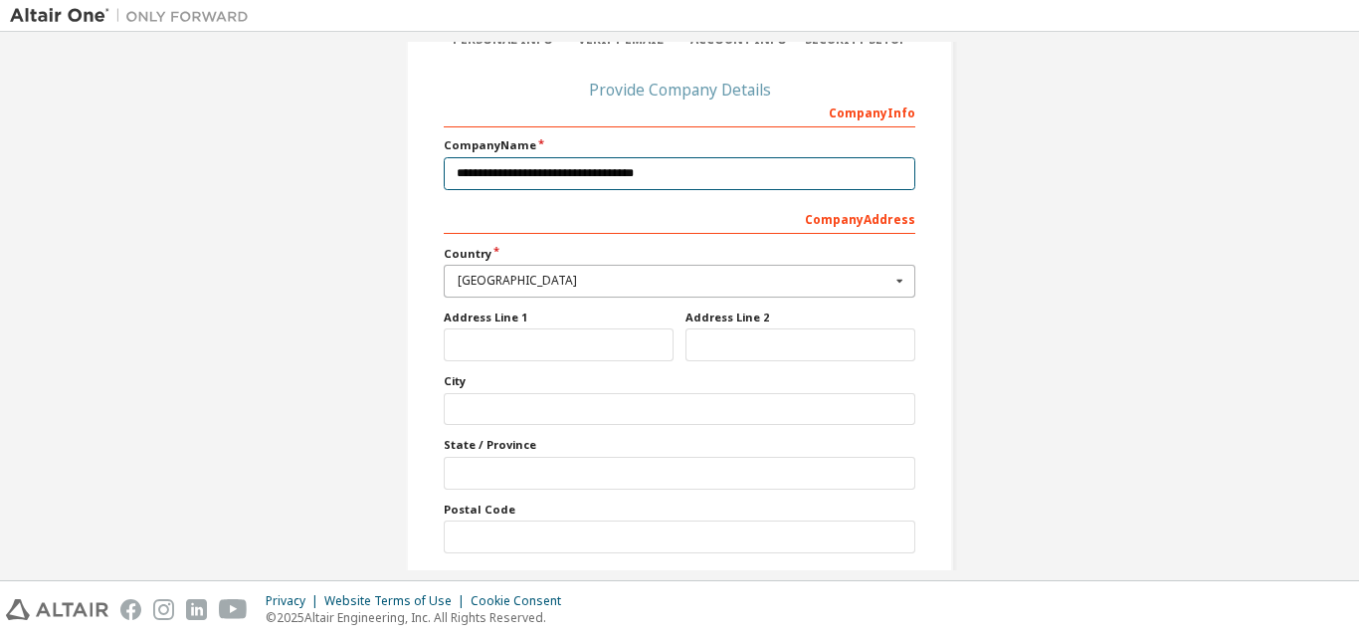
scroll to position [341, 0]
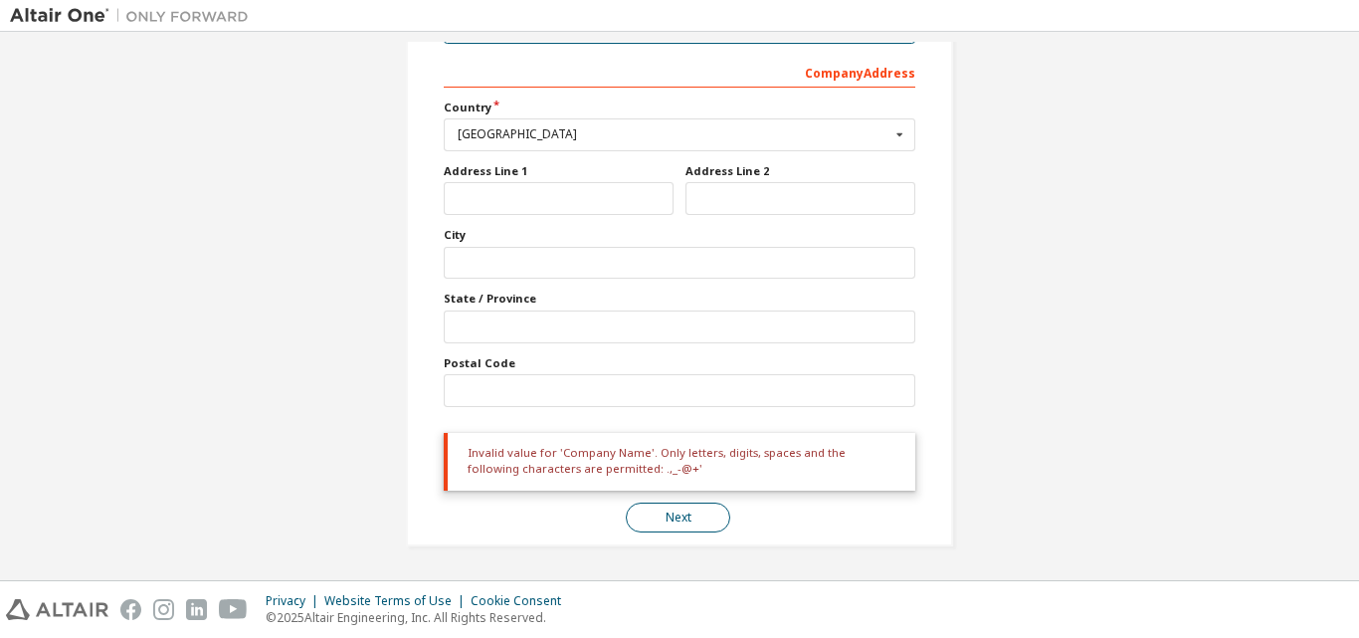
type input "**********"
click at [689, 520] on button "Next" at bounding box center [678, 517] width 104 height 30
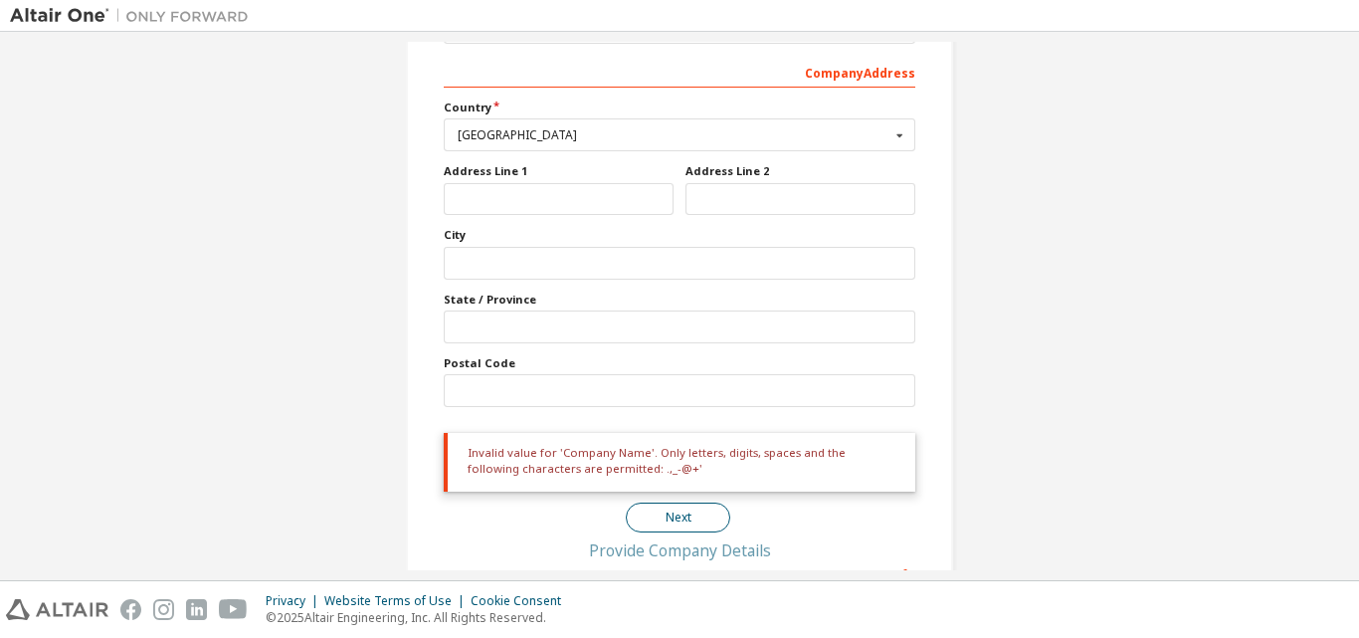
scroll to position [0, 0]
